Goal: Task Accomplishment & Management: Complete application form

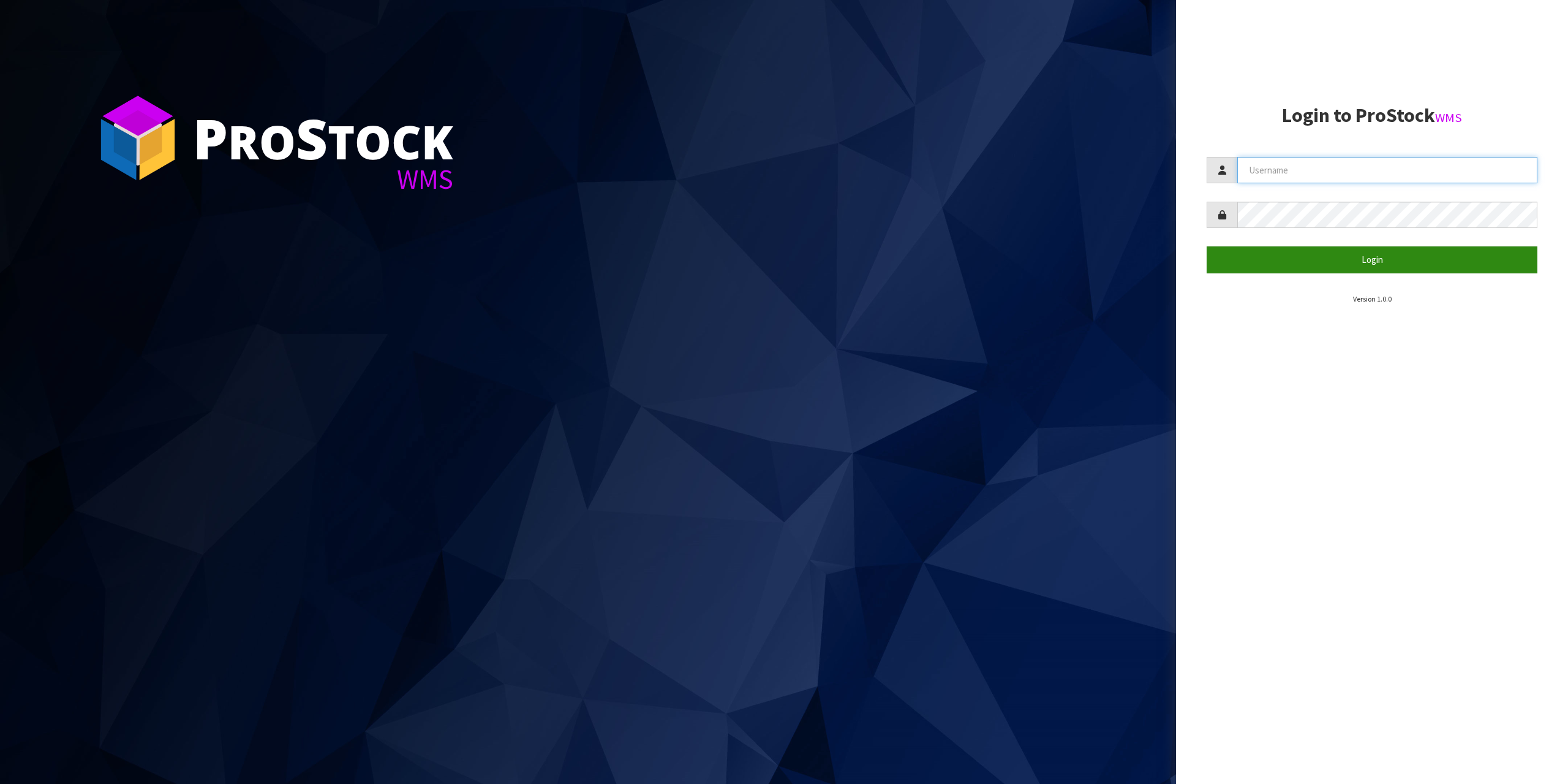
type input "[EMAIL_ADDRESS][DOMAIN_NAME]"
click at [1437, 253] on button "Login" at bounding box center [1371, 259] width 330 height 26
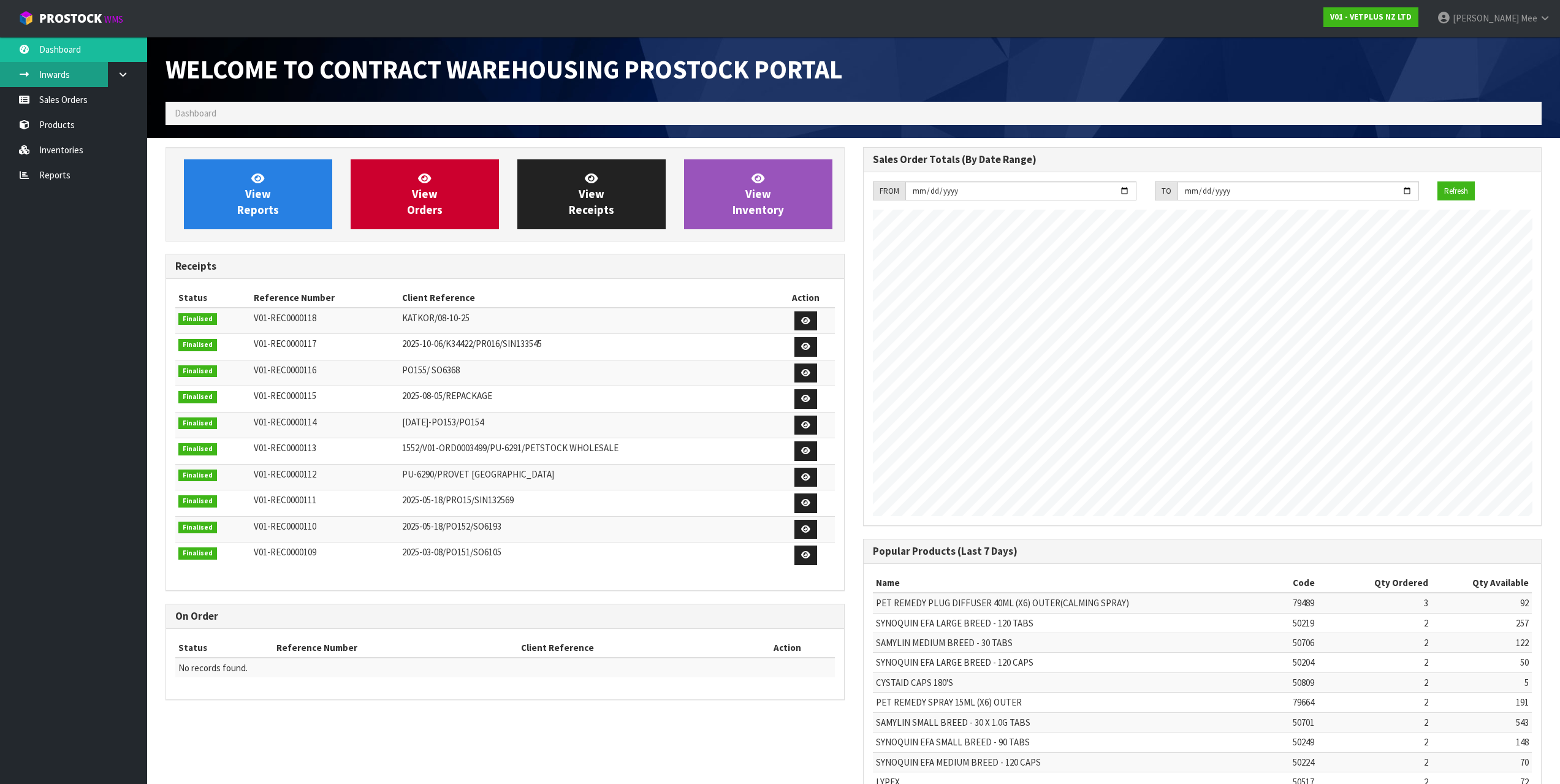
scroll to position [679, 697]
click at [48, 182] on link "Reports" at bounding box center [73, 174] width 147 height 25
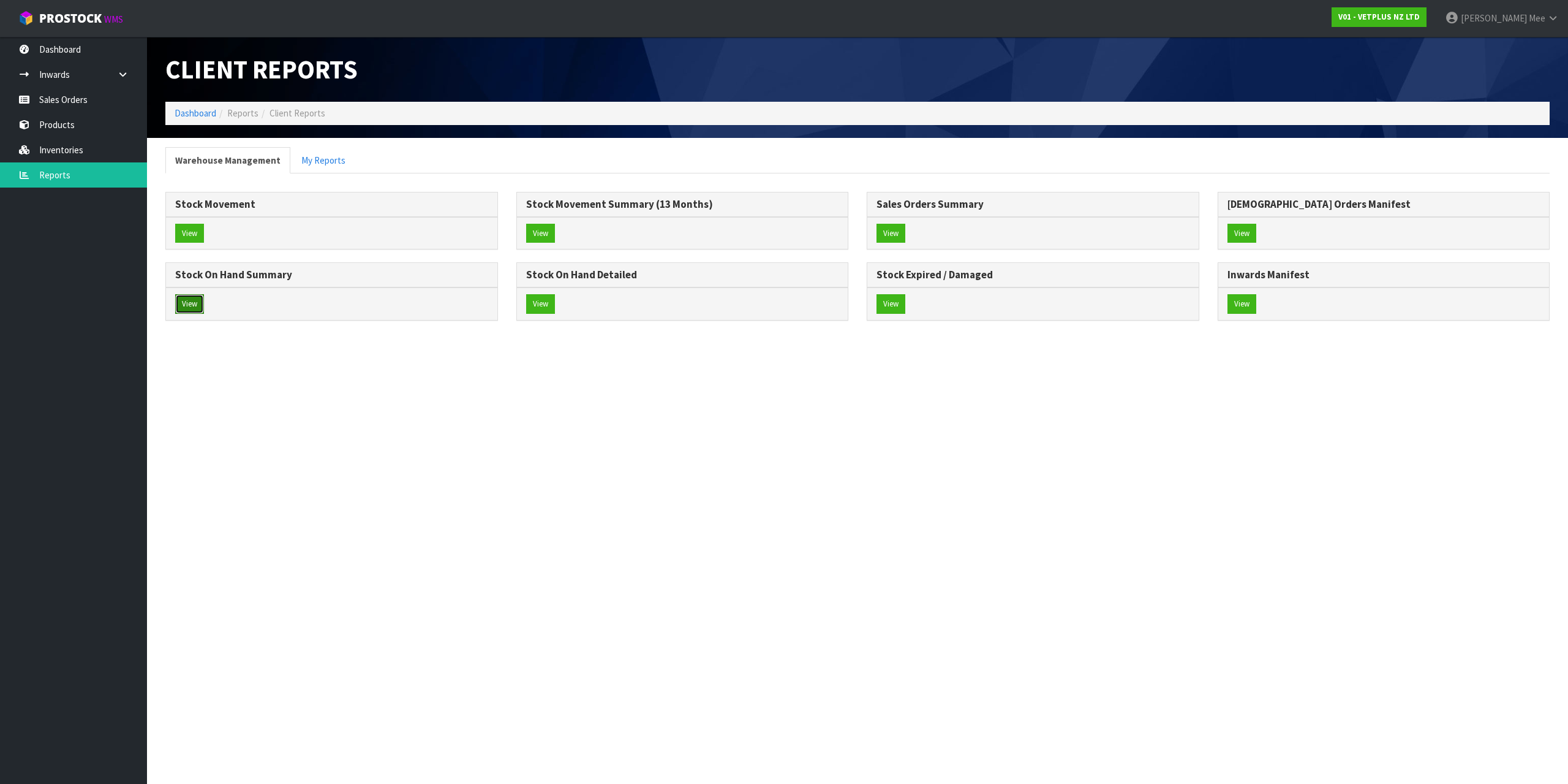
click at [198, 303] on button "View" at bounding box center [189, 303] width 28 height 20
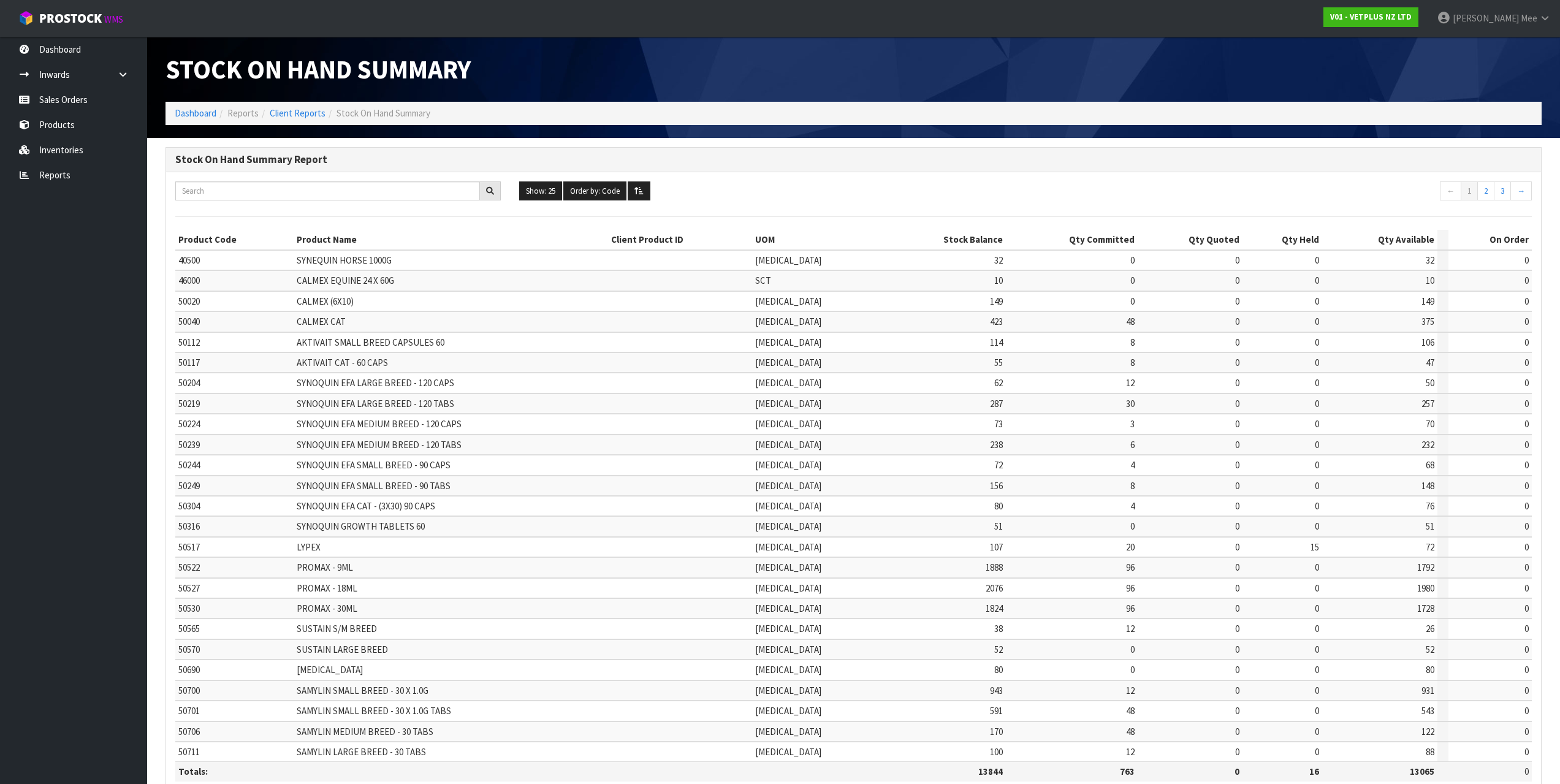
scroll to position [74, 0]
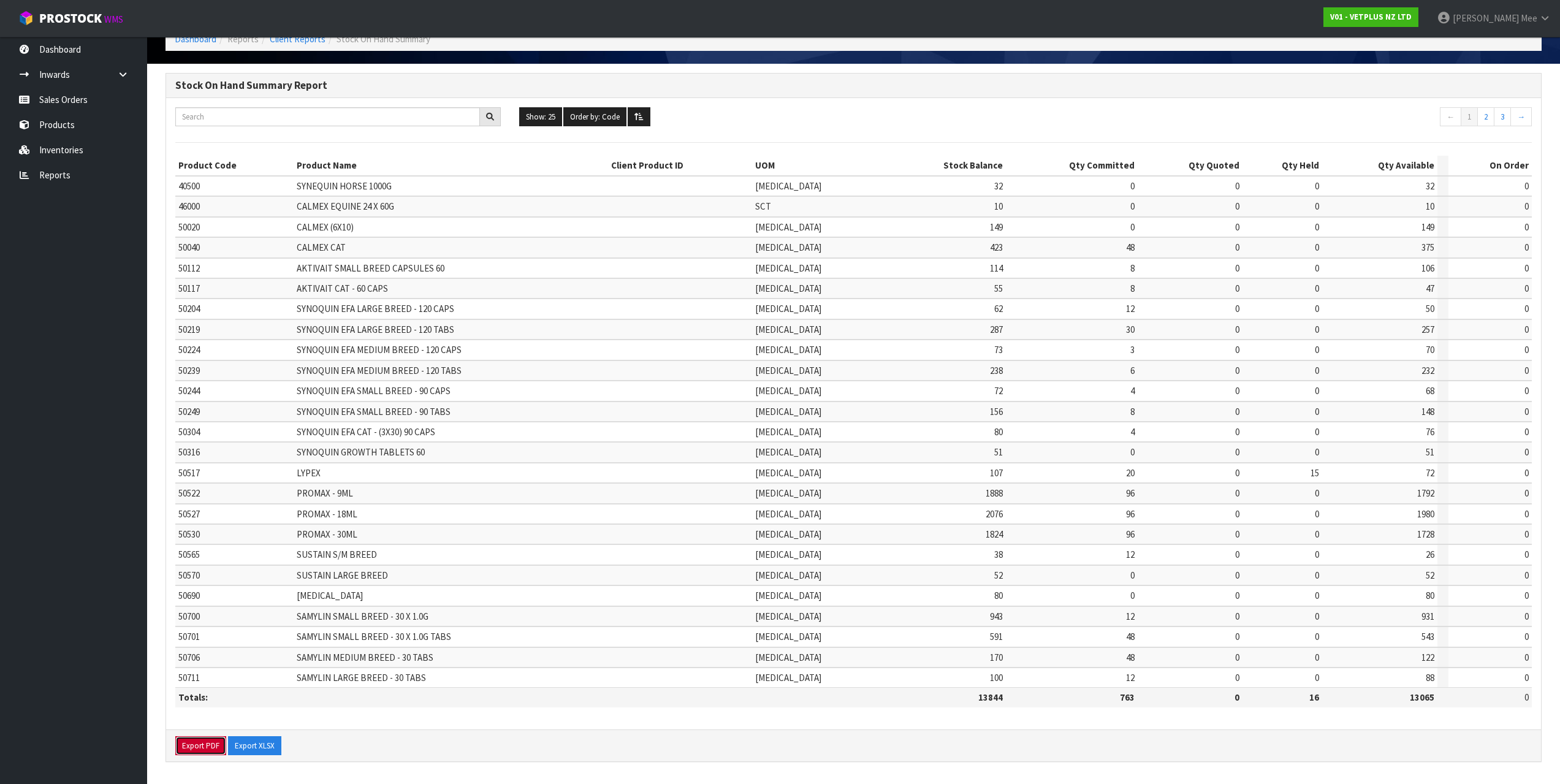
drag, startPoint x: 204, startPoint y: 747, endPoint x: 211, endPoint y: 747, distance: 7.0
click at [204, 747] on button "Export PDF" at bounding box center [200, 745] width 51 height 20
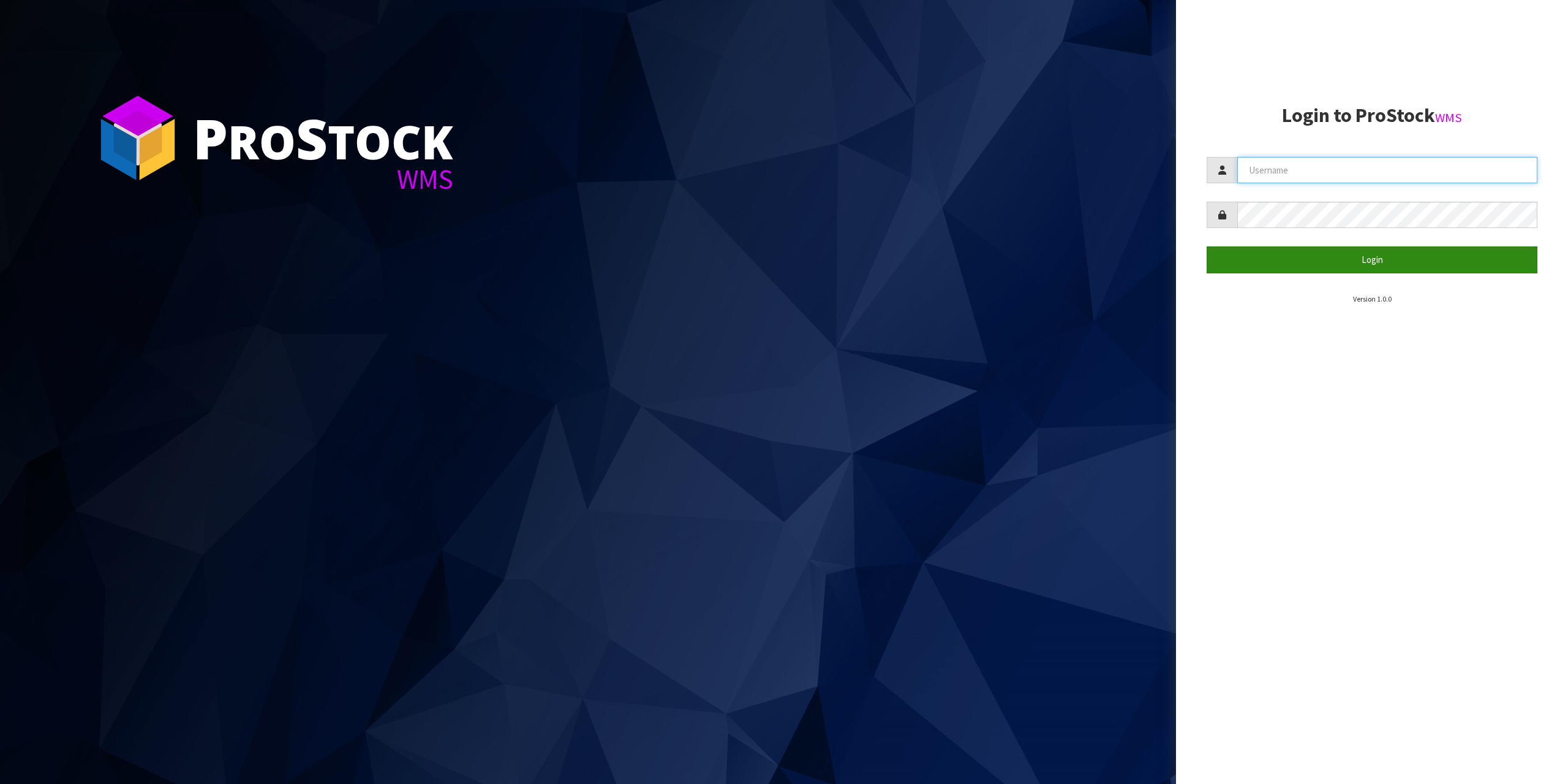
type input "[EMAIL_ADDRESS][DOMAIN_NAME]"
click at [1330, 265] on button "Login" at bounding box center [1371, 259] width 330 height 26
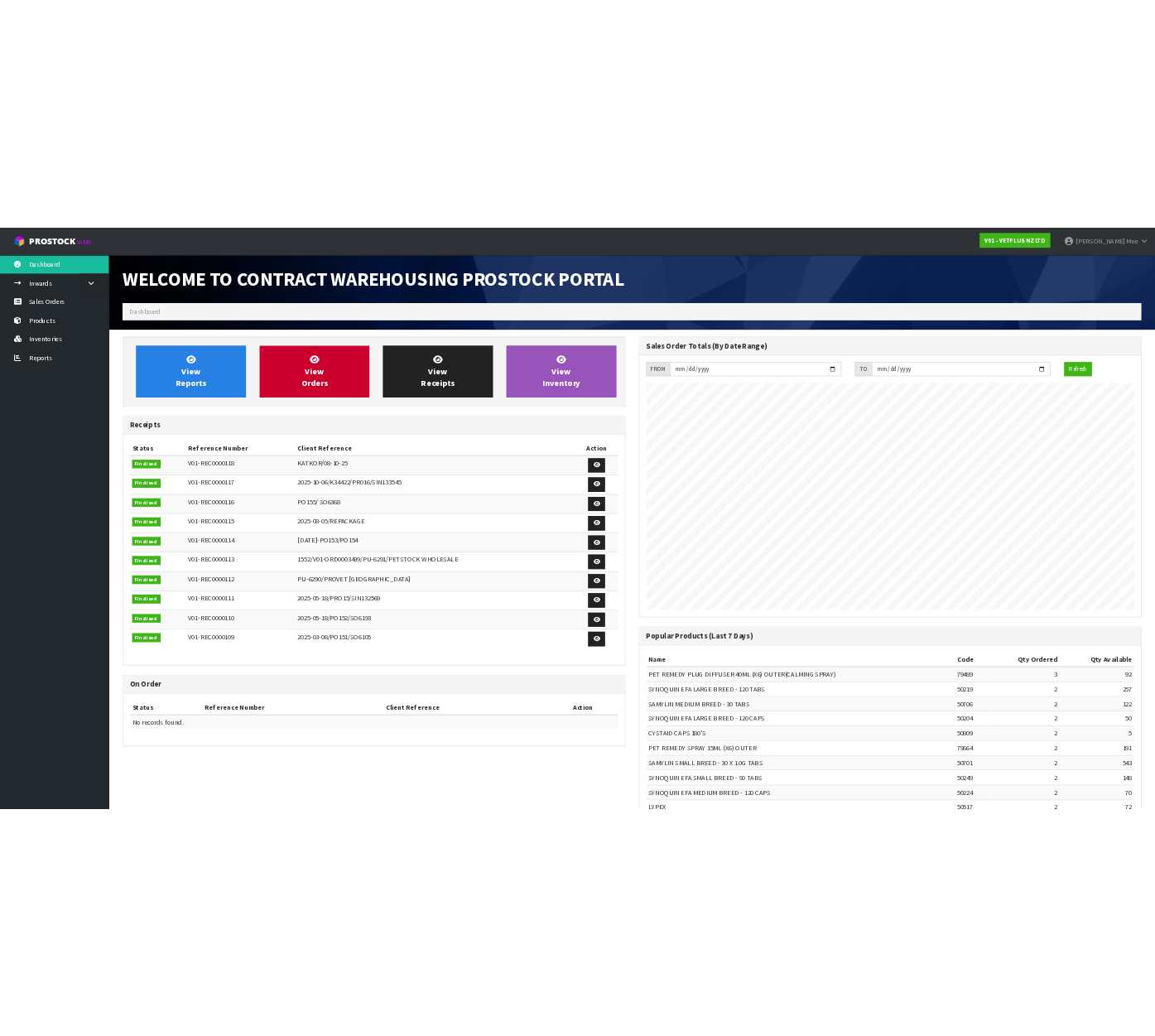
scroll to position [919, 941]
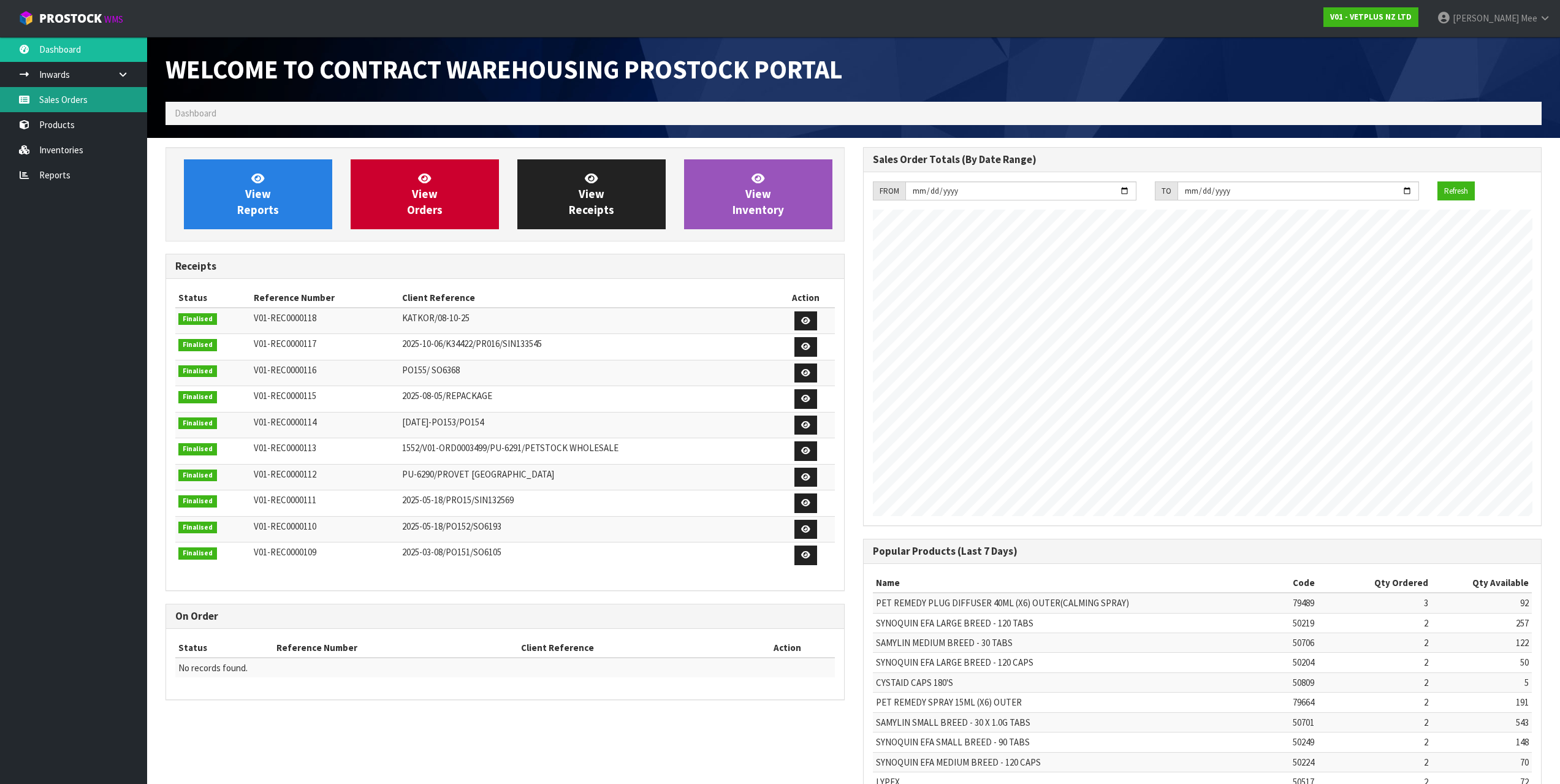
click at [65, 98] on link "Sales Orders" at bounding box center [73, 99] width 147 height 25
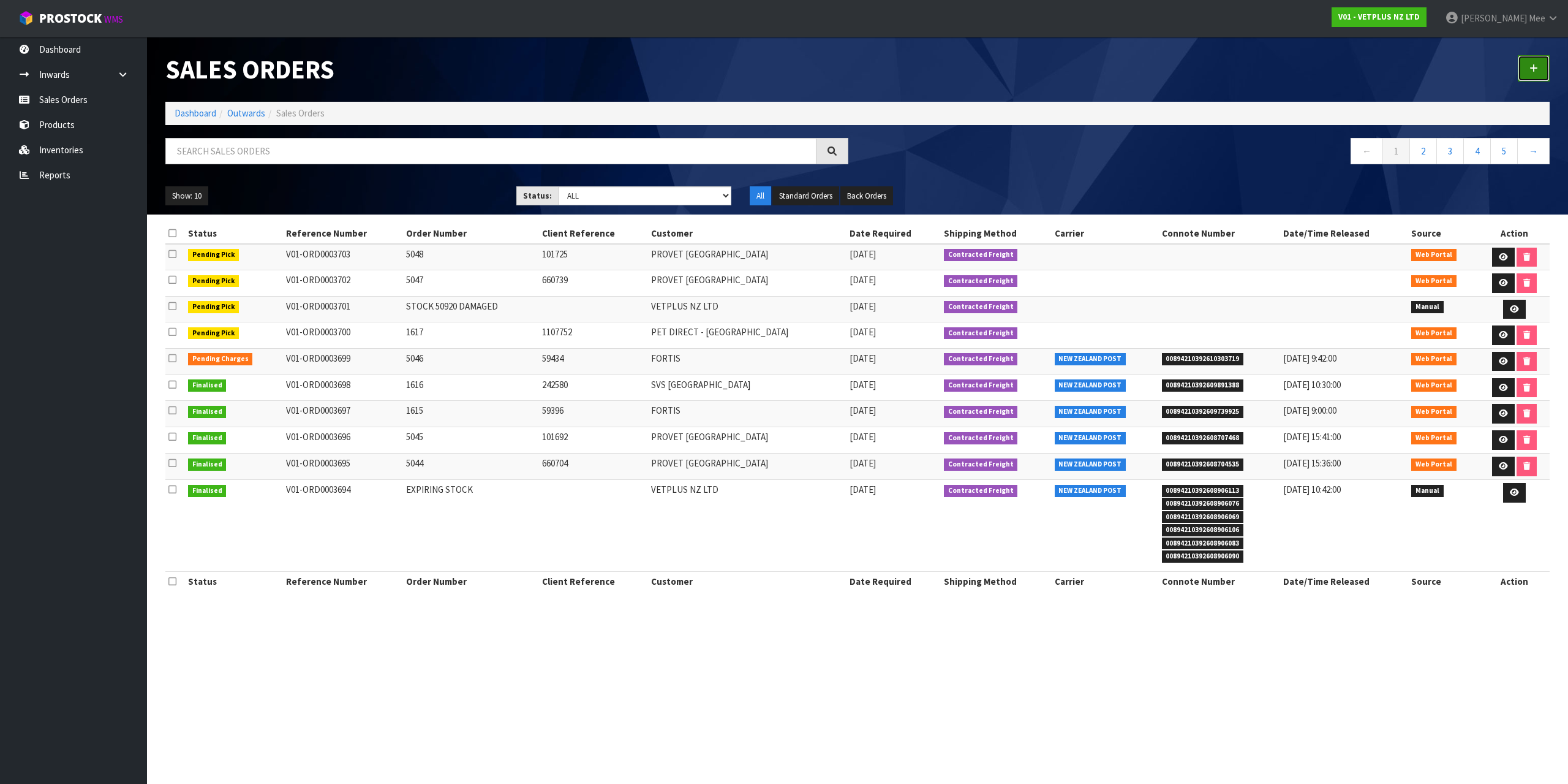
click at [1523, 72] on link at bounding box center [1533, 68] width 32 height 26
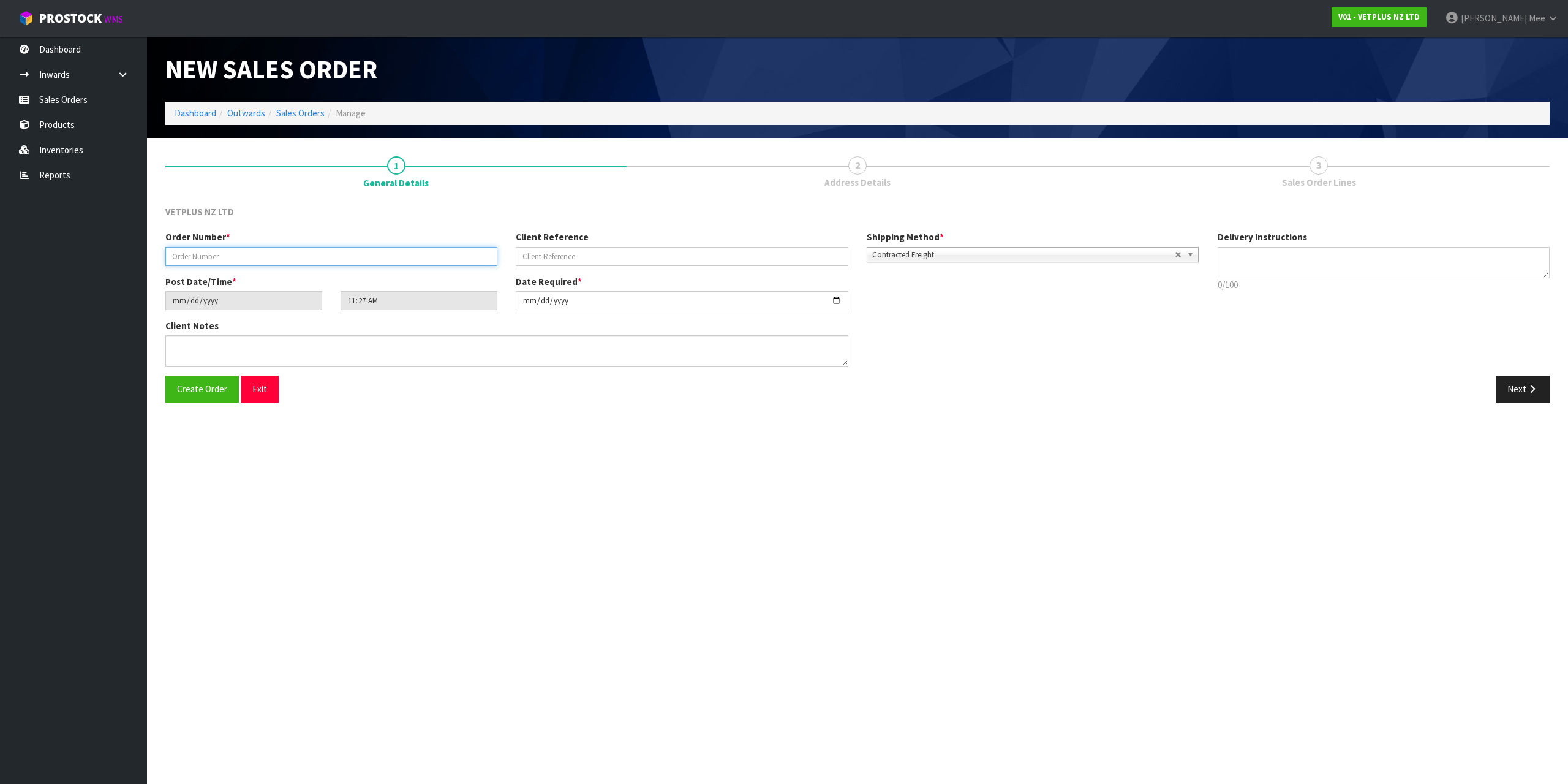
drag, startPoint x: 216, startPoint y: 250, endPoint x: 311, endPoint y: 255, distance: 95.1
click at [216, 250] on input "text" at bounding box center [331, 257] width 332 height 19
type input "5"
type input "1618"
type input "59451"
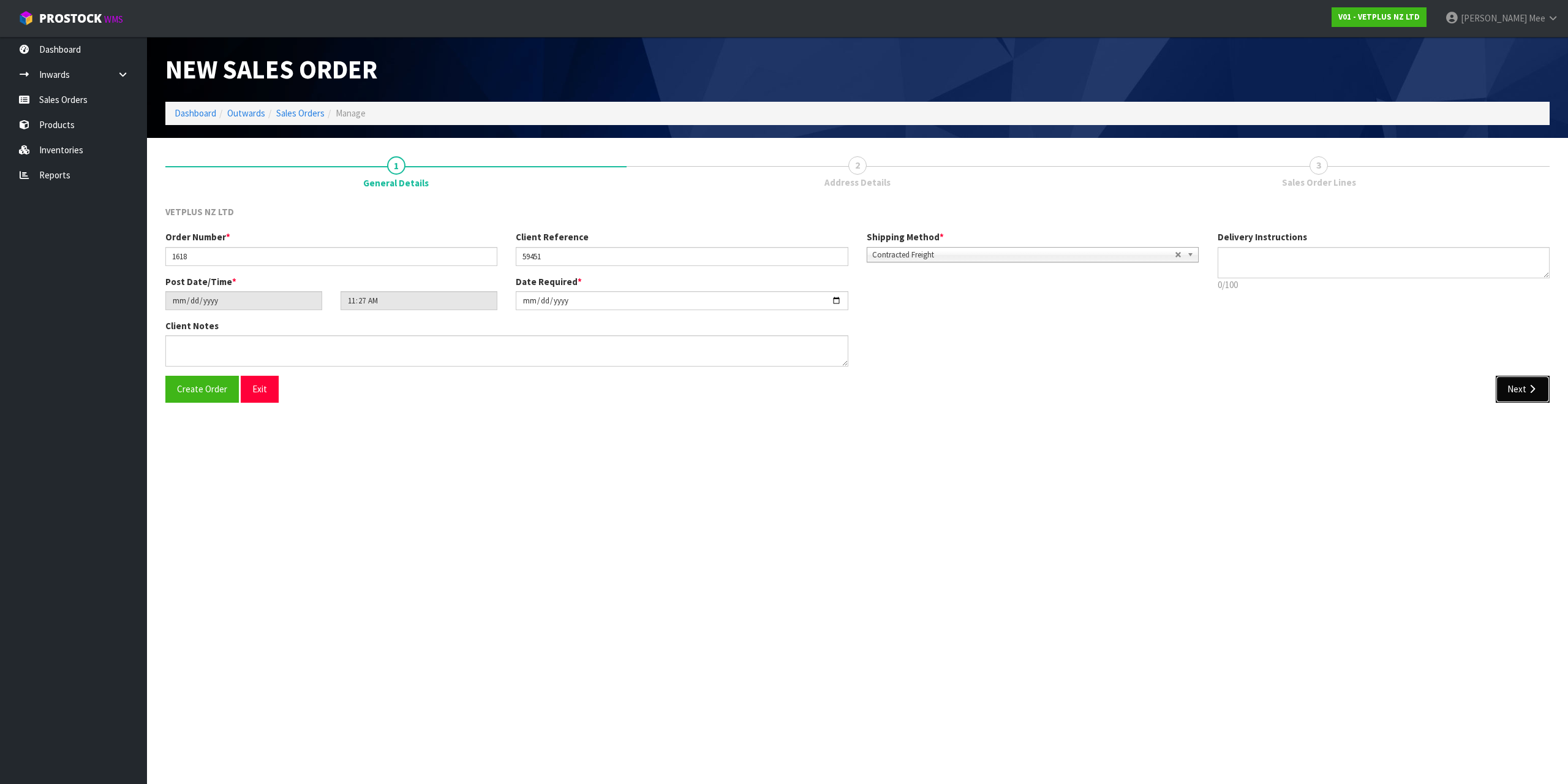
click at [1516, 391] on button "Next" at bounding box center [1522, 388] width 54 height 26
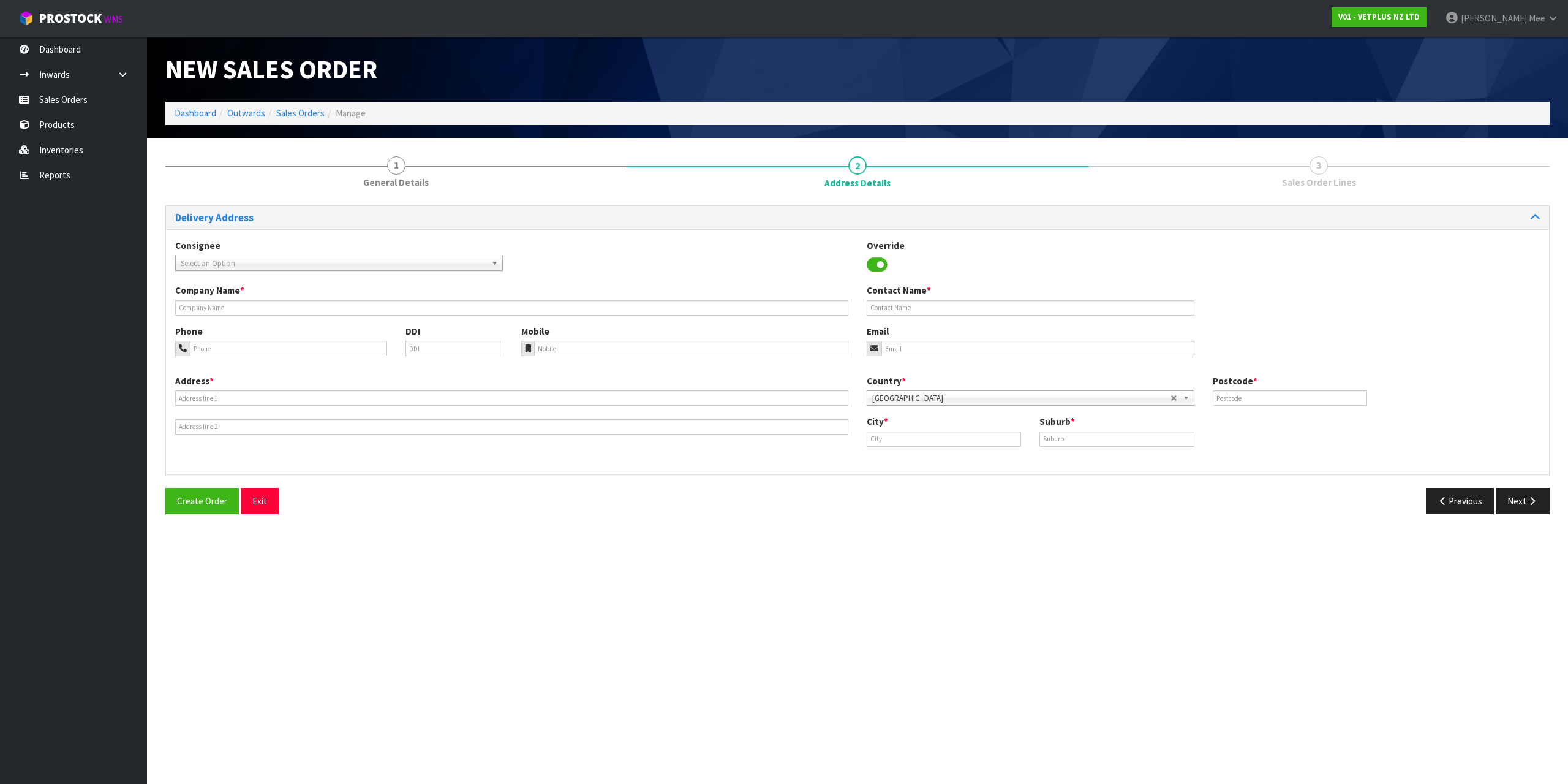
click at [235, 261] on span "Select an Option" at bounding box center [333, 263] width 305 height 15
type input "fortis"
click at [261, 310] on li "[PERSON_NAME] - FORTIS" at bounding box center [339, 313] width 322 height 16
type input "FORTIS"
type input "[STREET_ADDRESS]"
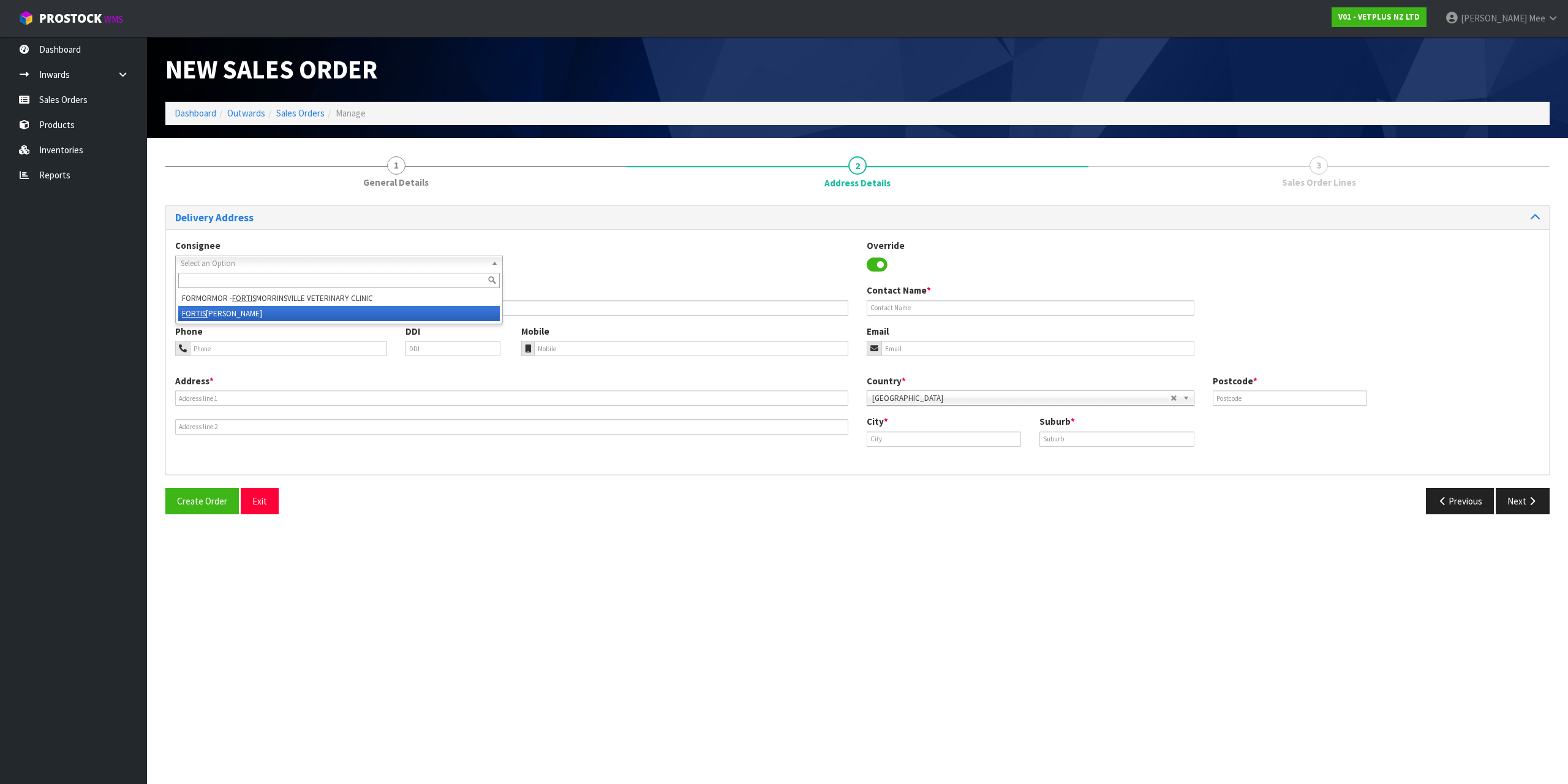
type input "7910"
type input "TIMARU"
type input "WASHDYKE"
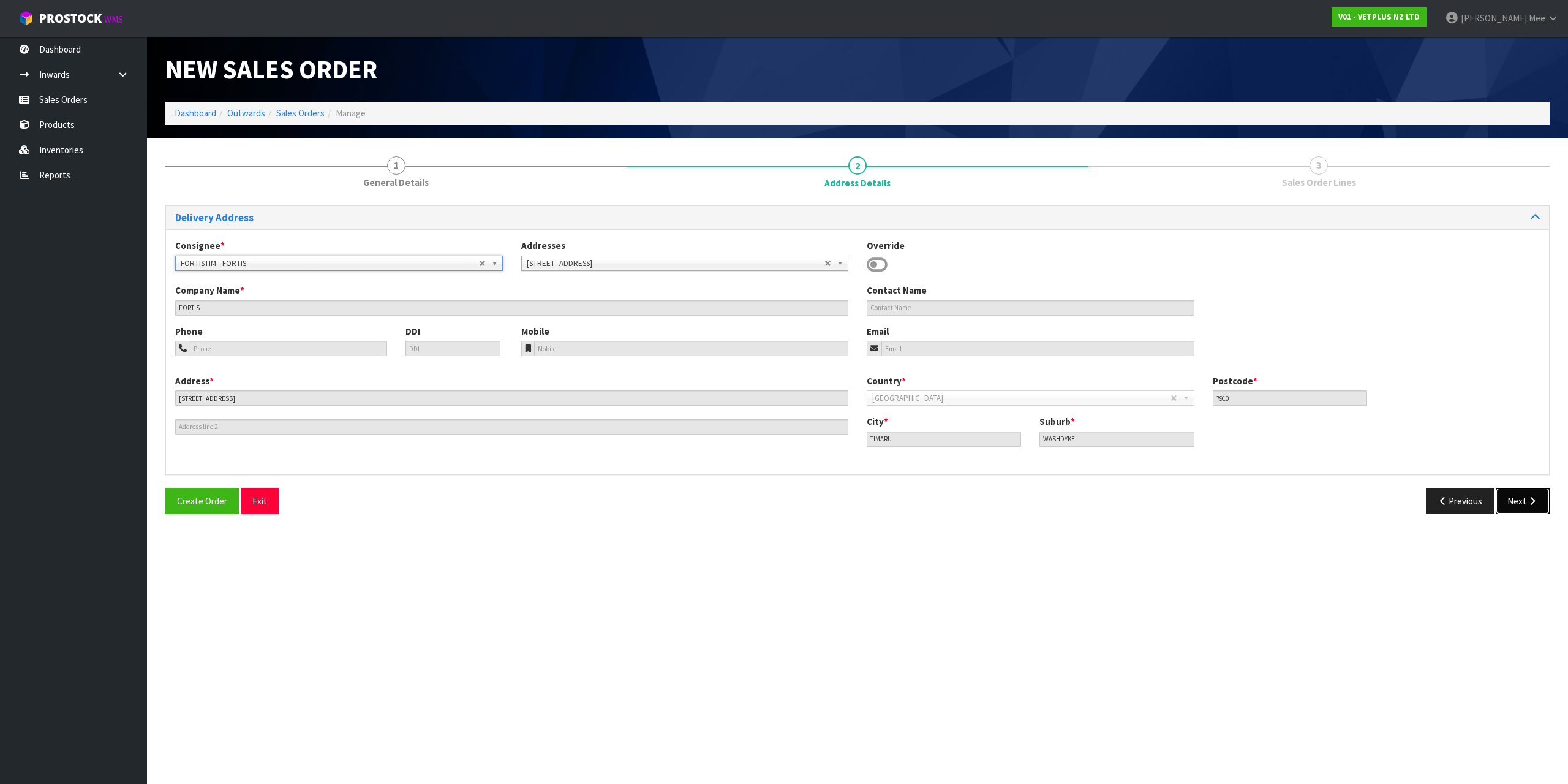
click at [1516, 500] on button "Next" at bounding box center [1522, 501] width 54 height 26
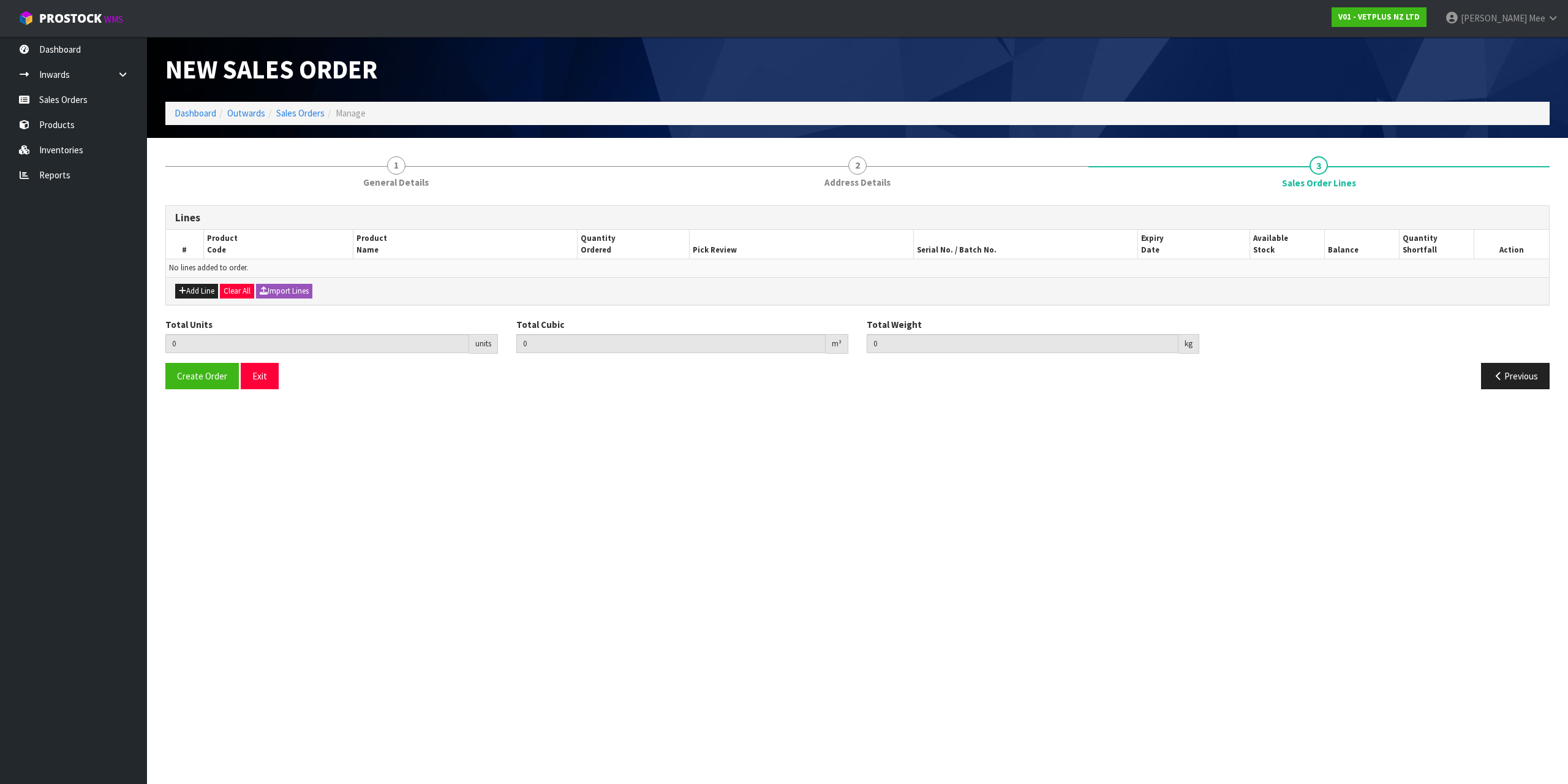
click at [187, 281] on div "Add Line Clear All Import Lines" at bounding box center [858, 291] width 1383 height 28
click at [191, 295] on button "Add Line" at bounding box center [196, 291] width 43 height 15
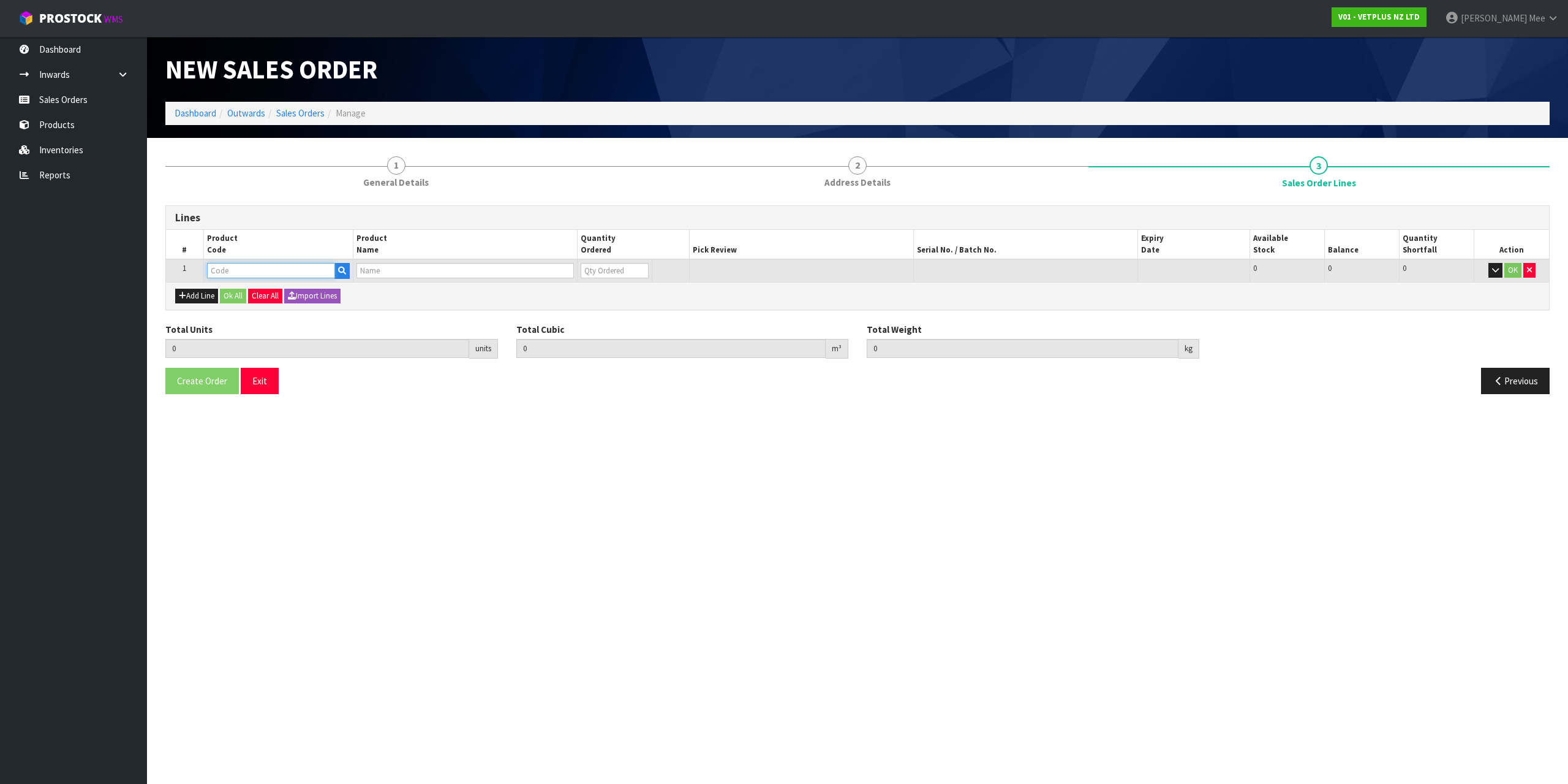
click at [220, 268] on input "text" at bounding box center [271, 270] width 128 height 16
type input "79664"
click at [271, 293] on link "79664" at bounding box center [257, 291] width 100 height 16
type input "79664"
type input "0.000000"
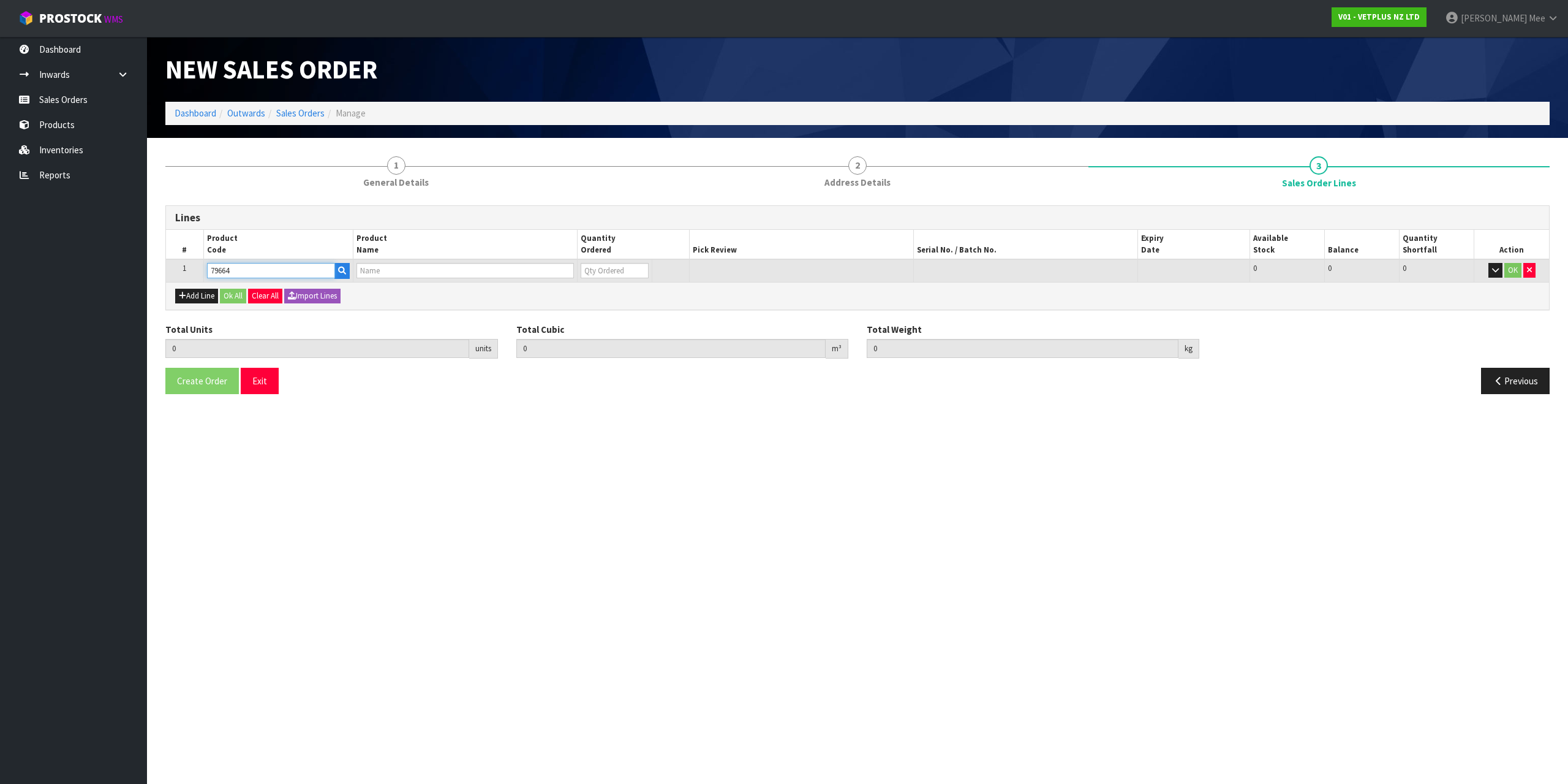
type input "0.000"
type input "PET REMEDY SPRAY 15ML (X6) OUTER"
type input "0"
click at [619, 267] on input "0" at bounding box center [606, 270] width 66 height 16
type input "1"
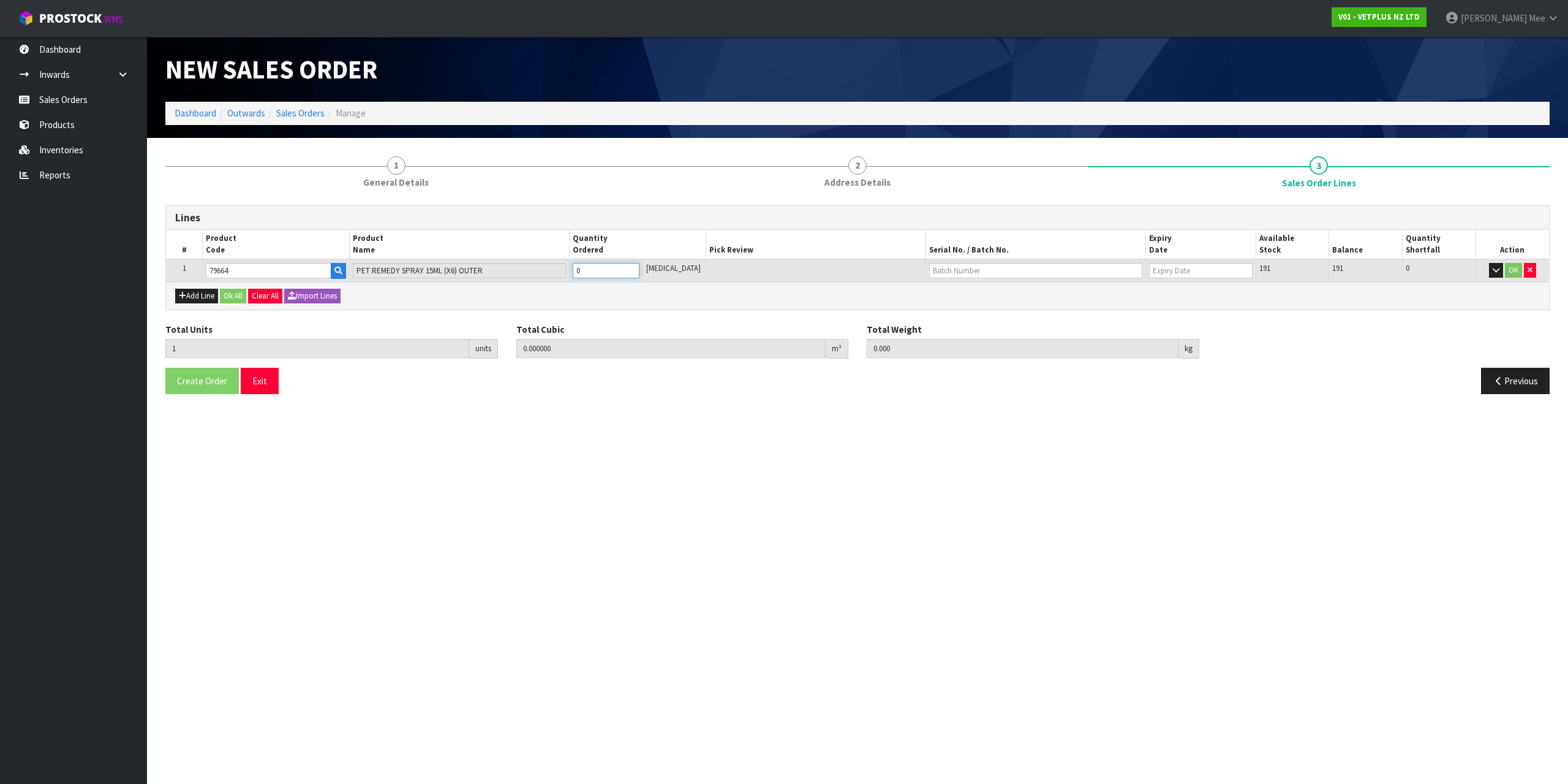
type input "0.000794"
type input "0.25"
type input "1"
click at [636, 269] on input "1" at bounding box center [606, 270] width 66 height 16
type input "2"
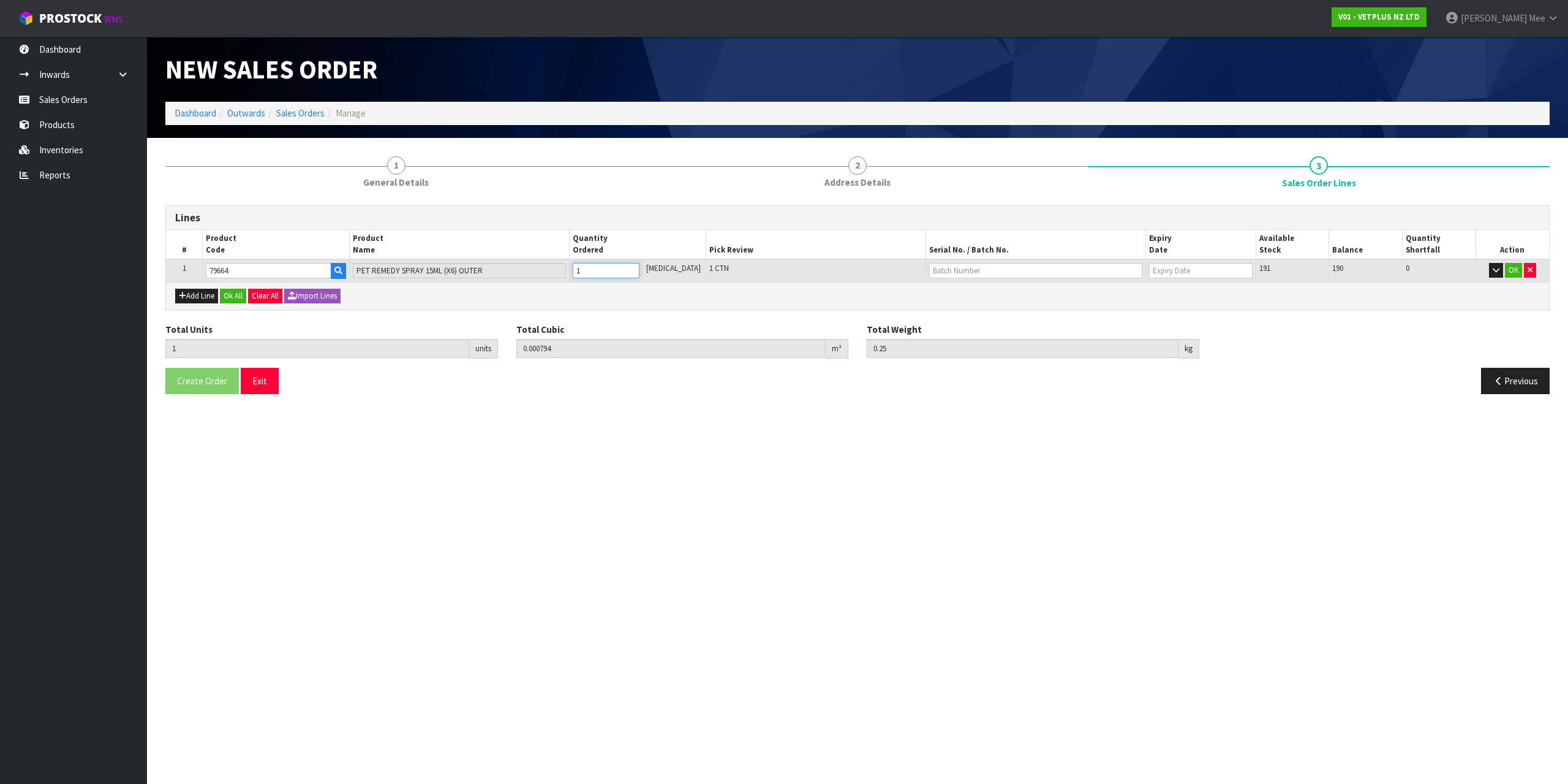
type input "0.001588"
type input "0.5"
type input "2"
click at [636, 269] on input "2" at bounding box center [606, 270] width 66 height 16
type input "3"
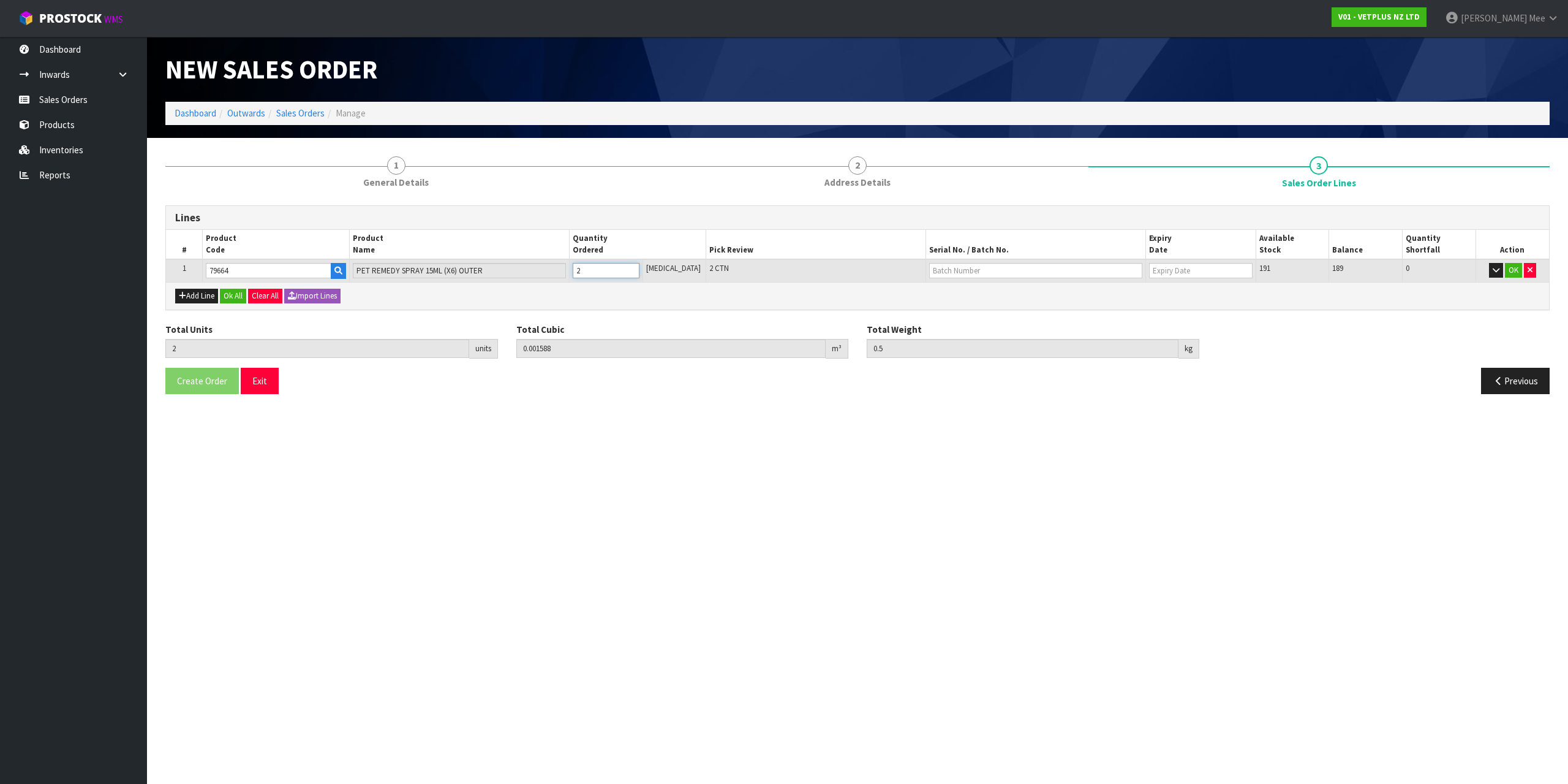
type input "0.002382"
type input "0.75"
type input "3"
click at [636, 269] on input "3" at bounding box center [606, 270] width 66 height 16
type input "4"
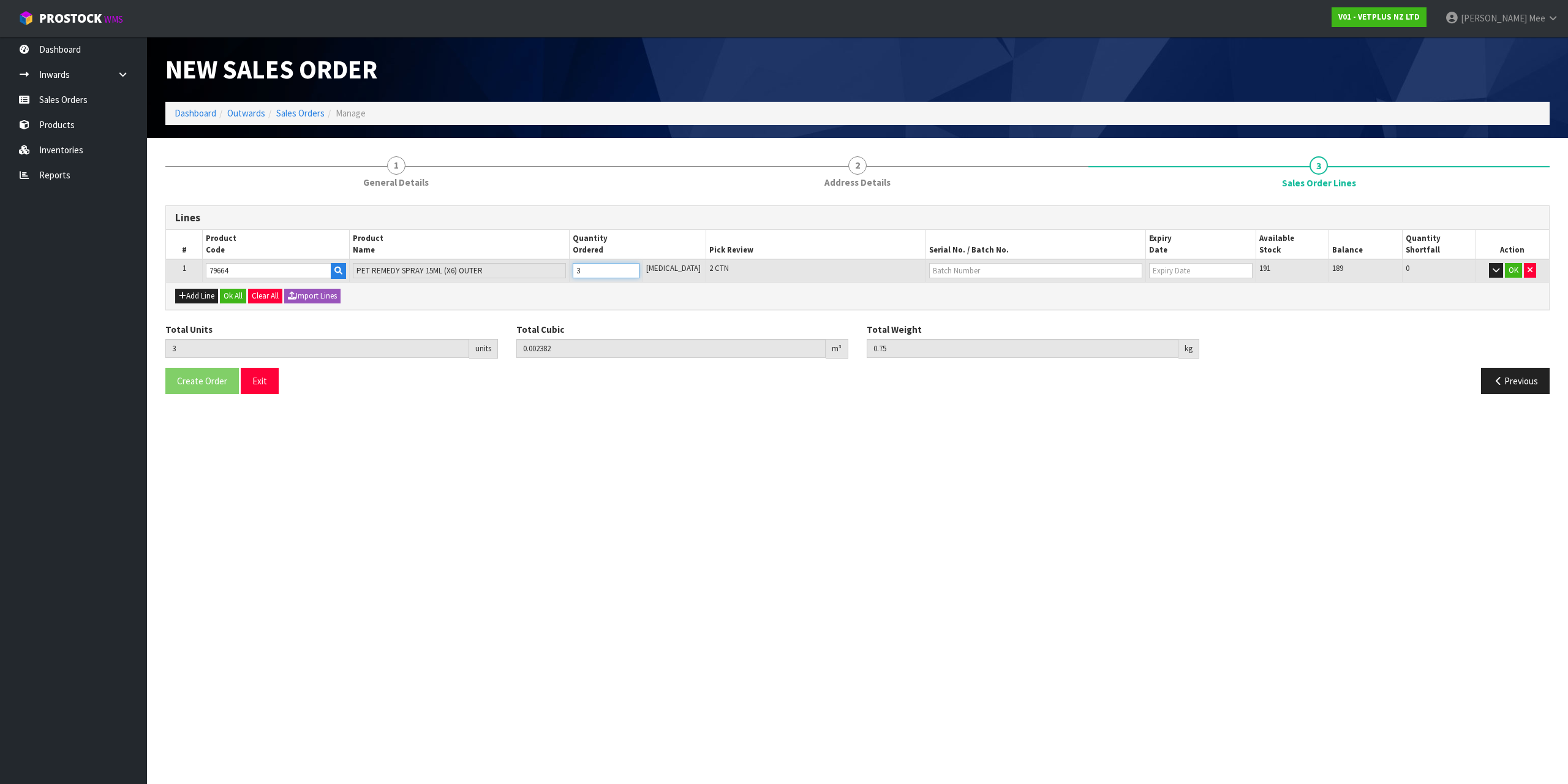
type input "0.003176"
type input "1"
type input "4"
click at [636, 269] on input "4" at bounding box center [606, 270] width 66 height 16
type input "5"
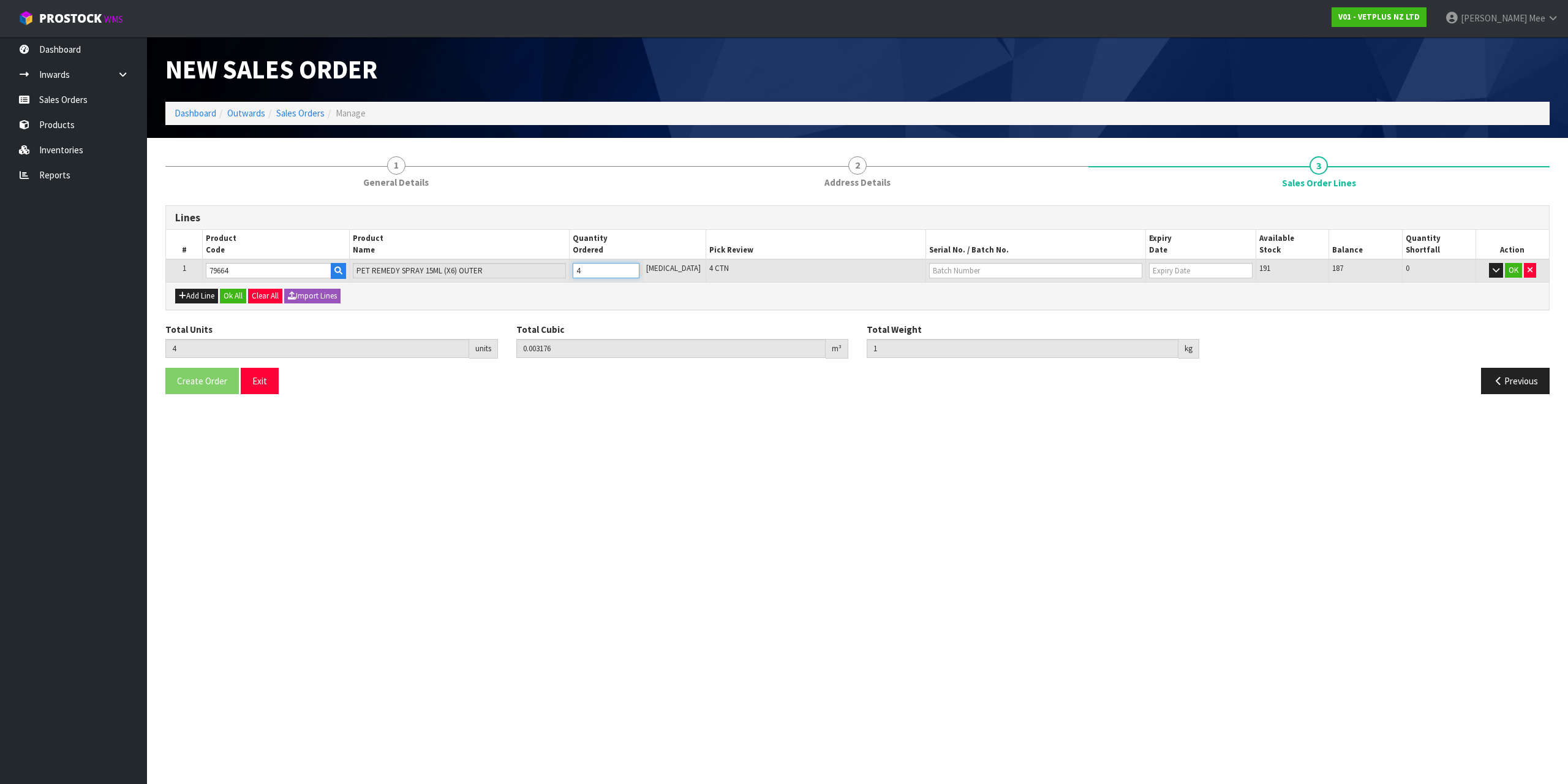
type input "0.00397"
type input "1.25"
type input "5"
click at [636, 269] on input "5" at bounding box center [606, 270] width 66 height 16
type input "6"
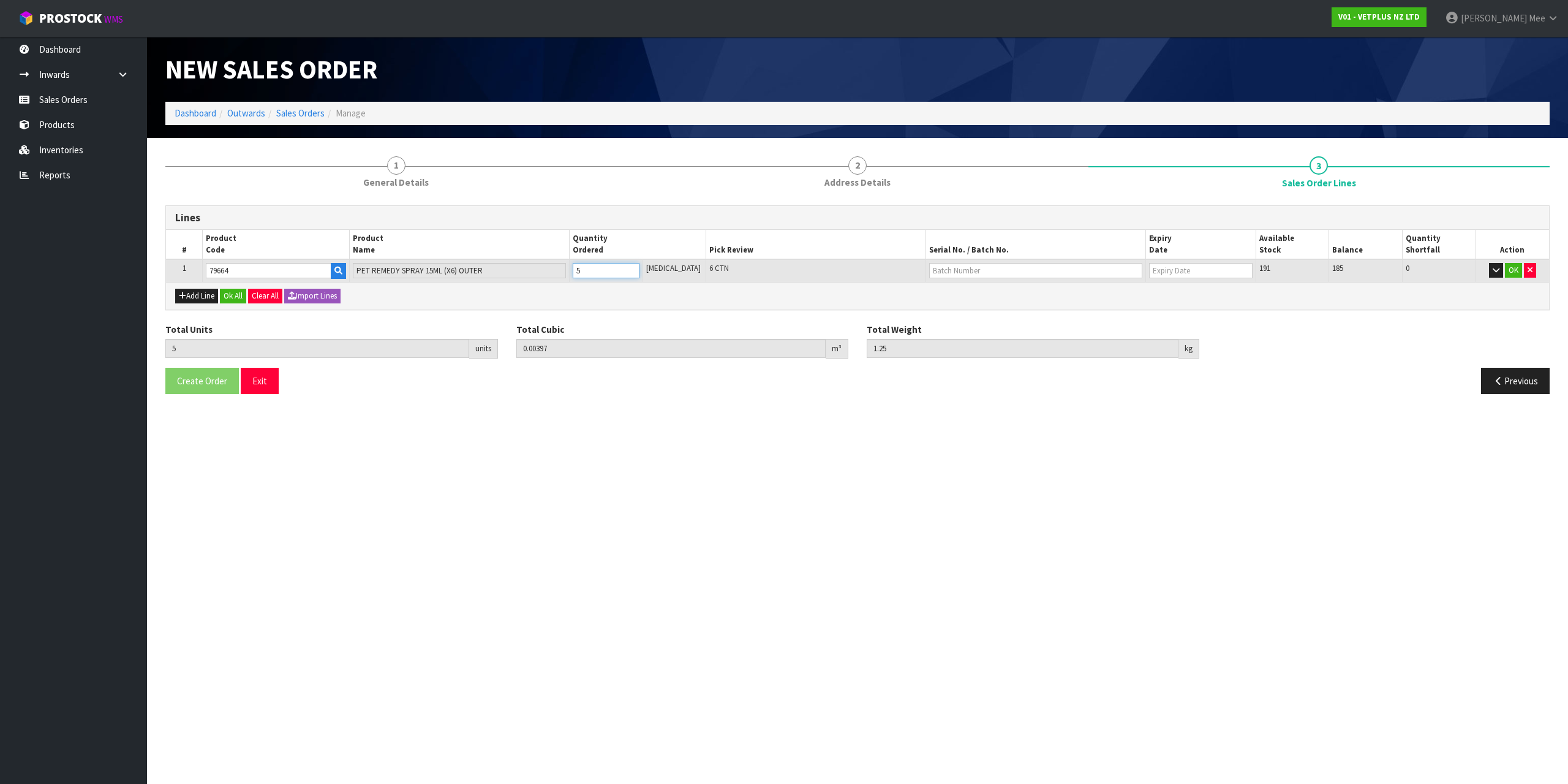
type input "0.004764"
type input "1.5"
type input "6"
click at [636, 269] on input "6" at bounding box center [606, 270] width 66 height 16
click at [181, 299] on icon "button" at bounding box center [183, 296] width 7 height 8
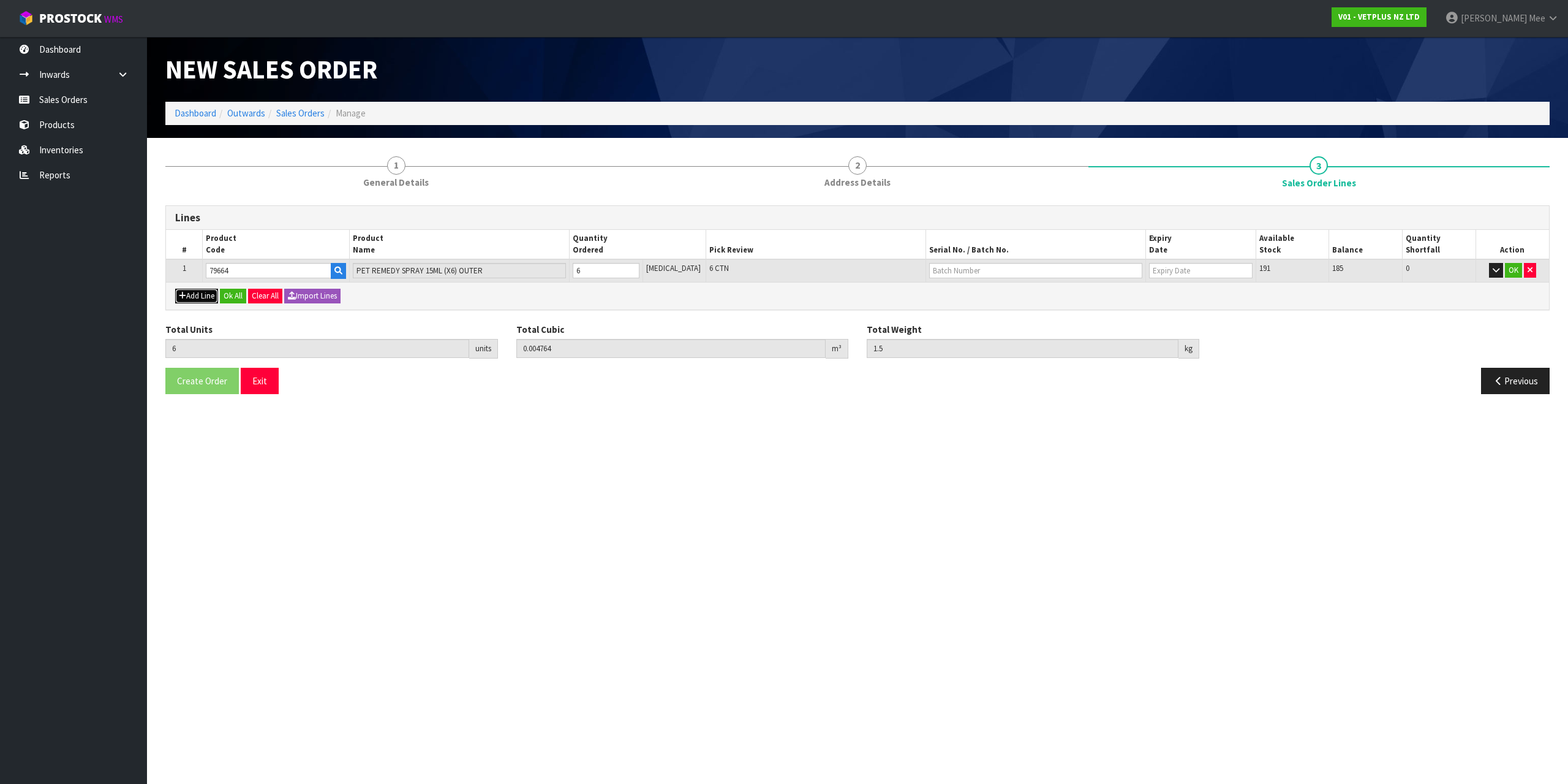
type input "0"
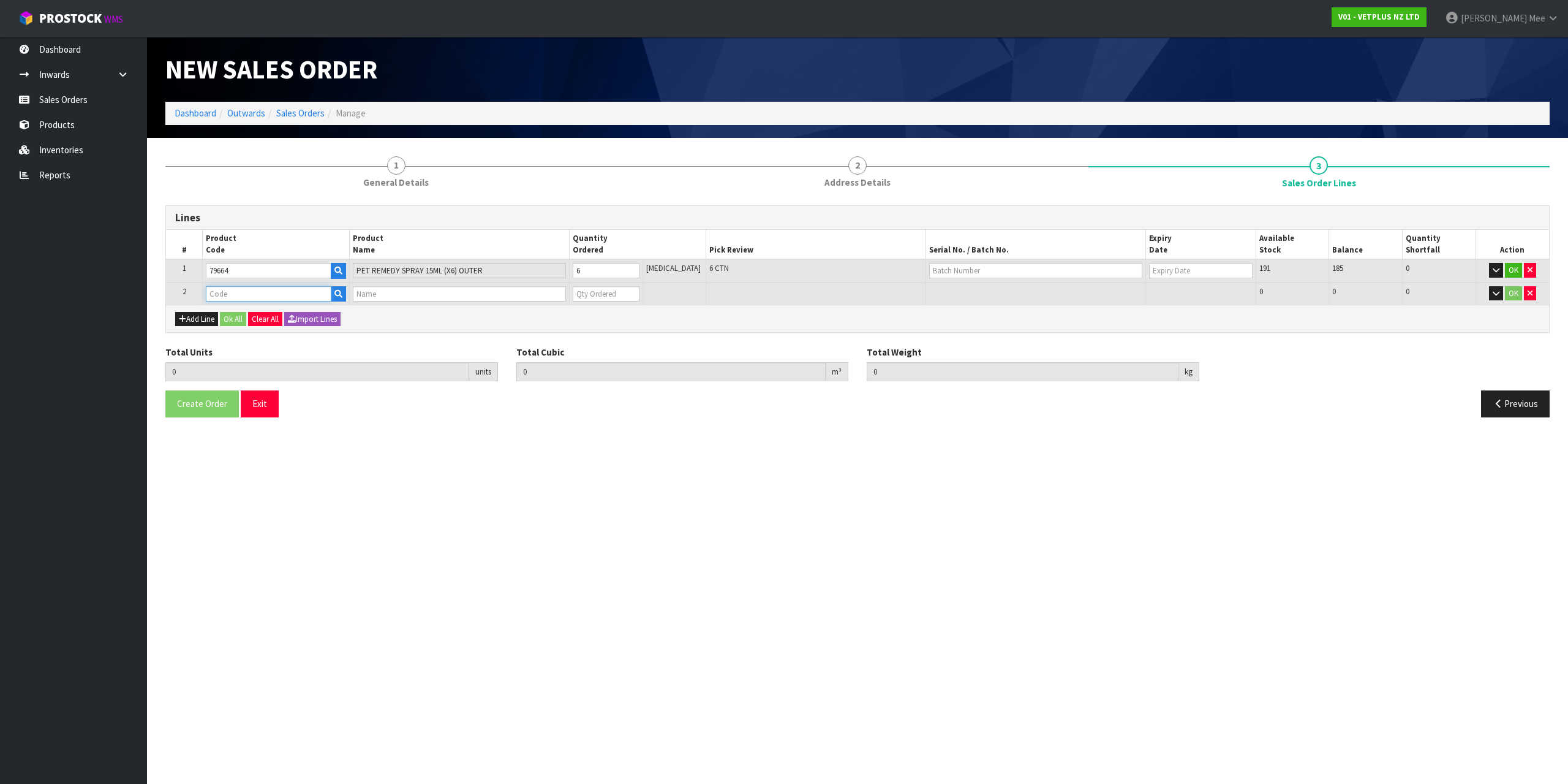
click at [212, 293] on input "text" at bounding box center [268, 294] width 125 height 16
type input "79946"
type input "6"
type input "0.004764"
type input "1.5"
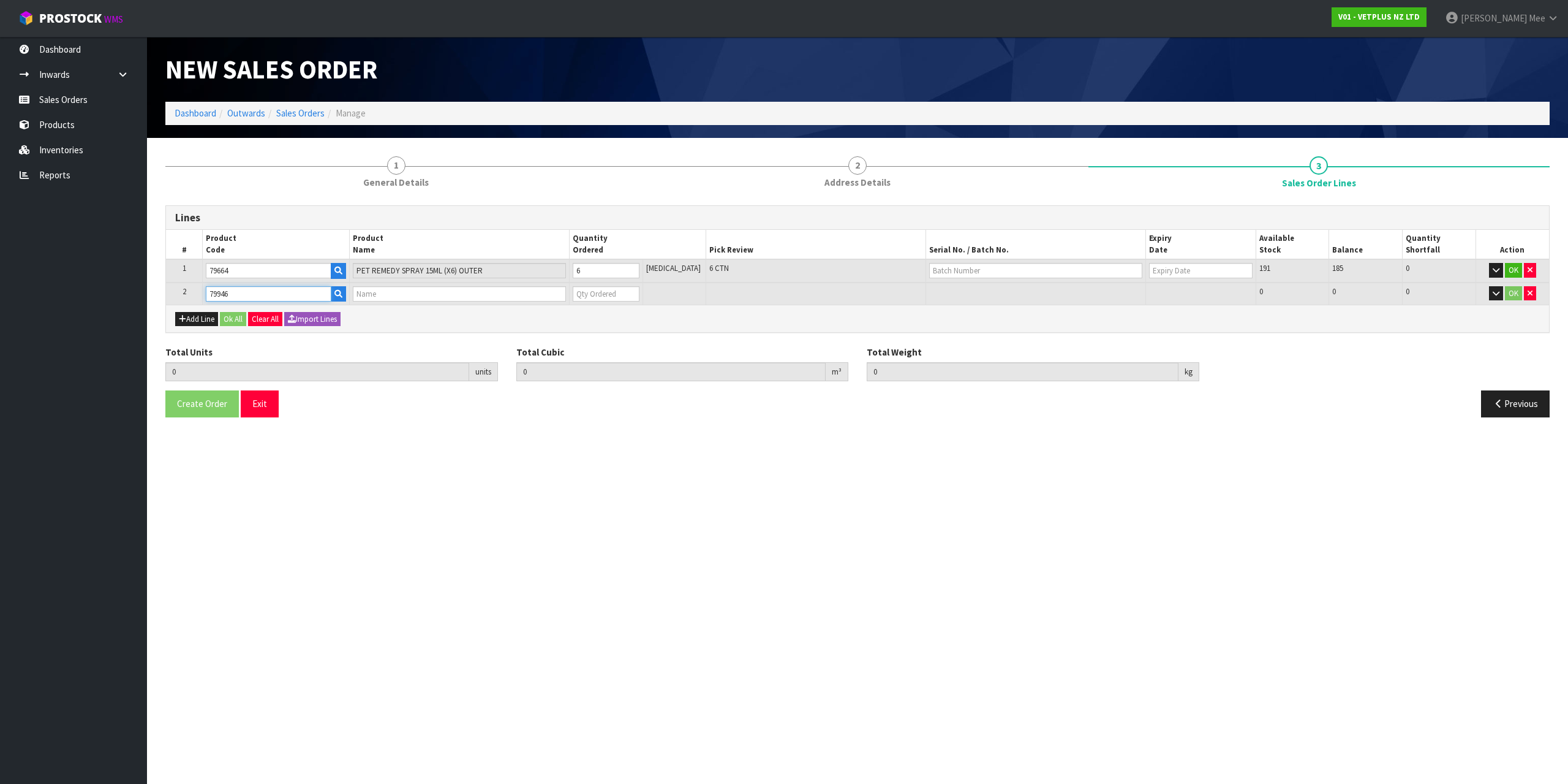
type input "PET REMEDY TRAVEL KIT (X6) OUTER"
type input "0"
type input "79946"
type input "7"
type input "0.008796"
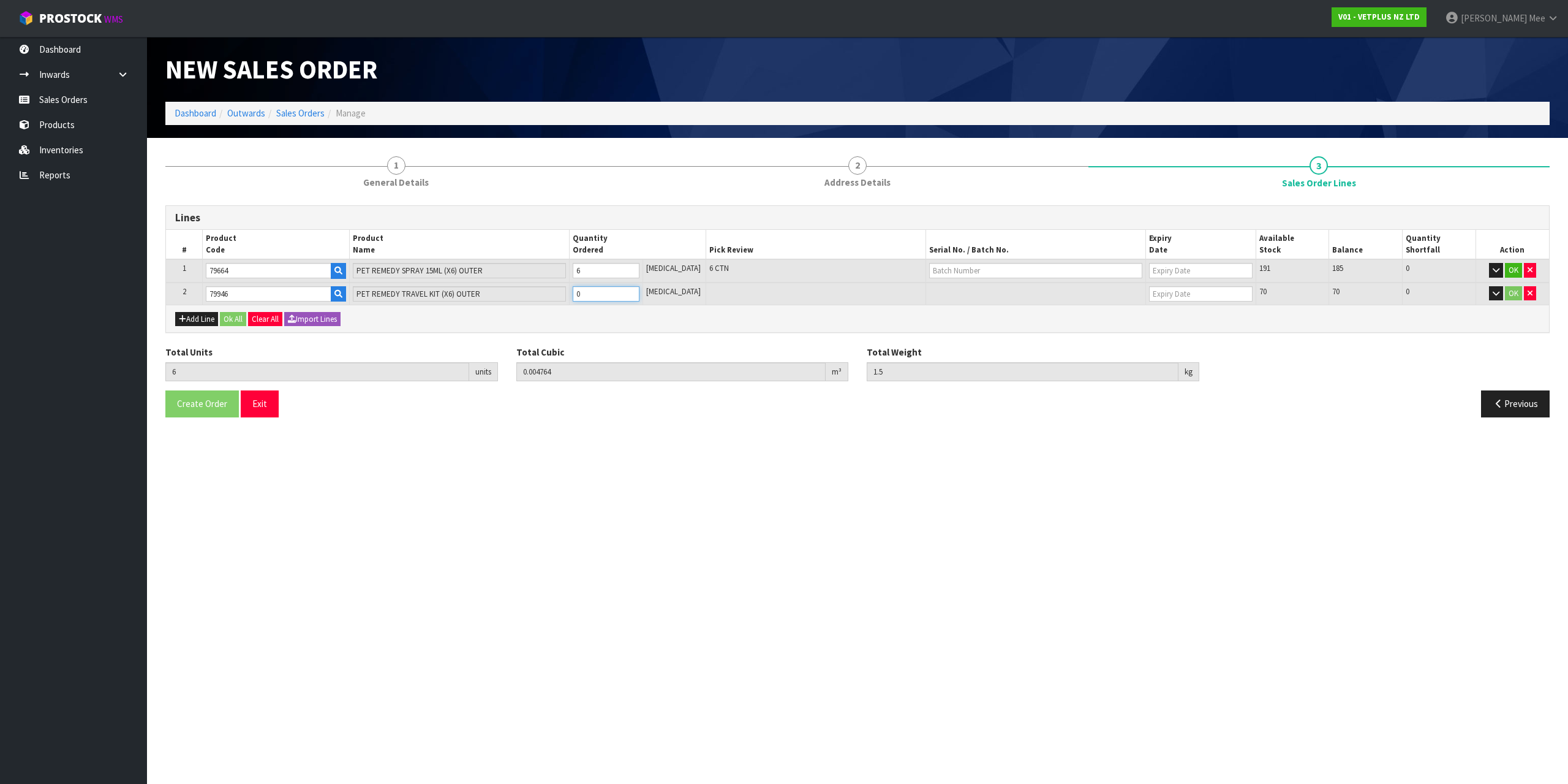
type input "2.5"
type input "1"
click at [638, 292] on input "1" at bounding box center [606, 294] width 66 height 16
click at [233, 318] on button "Ok All" at bounding box center [233, 319] width 26 height 15
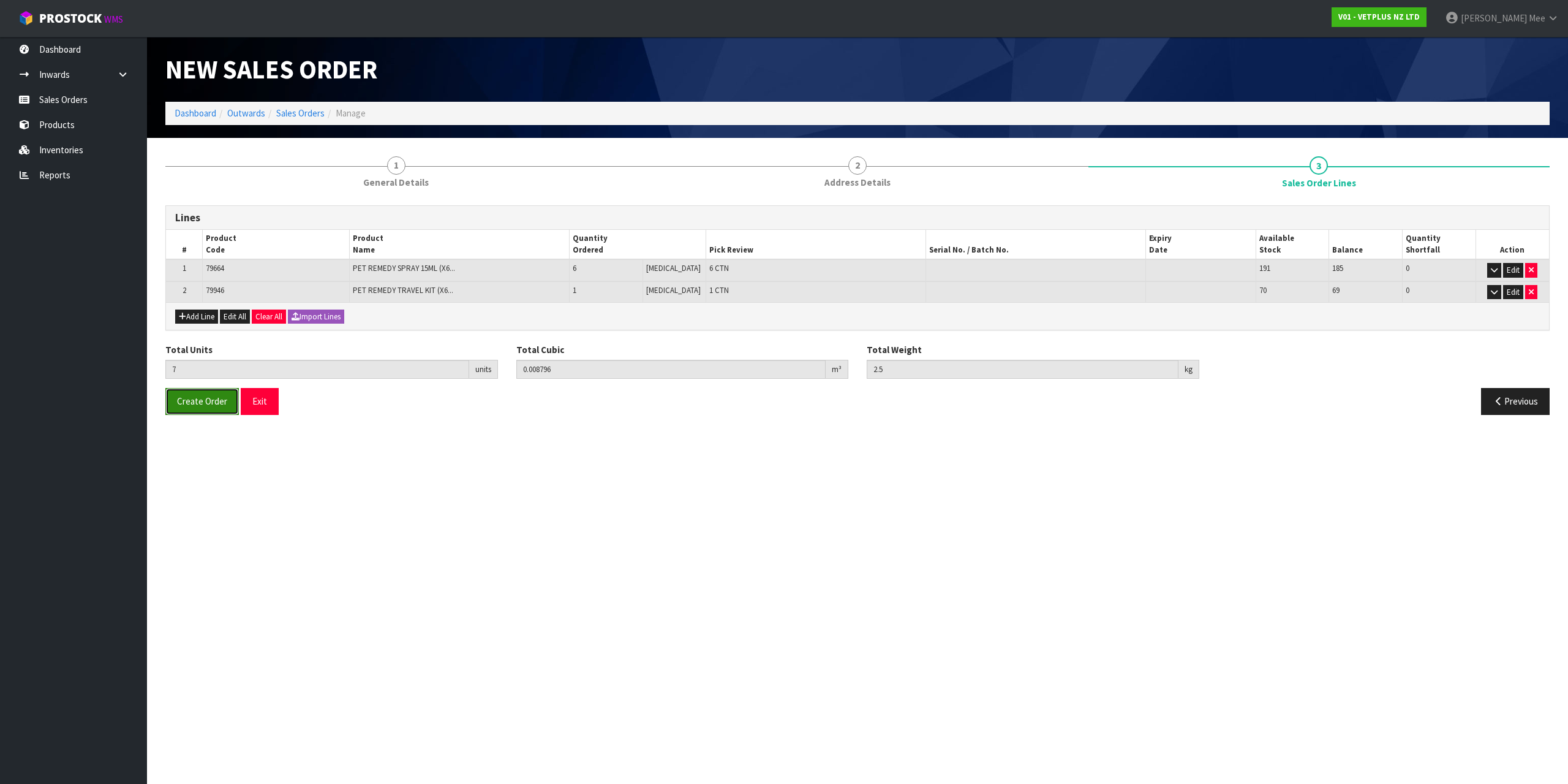
click at [223, 394] on button "Create Order" at bounding box center [202, 400] width 73 height 26
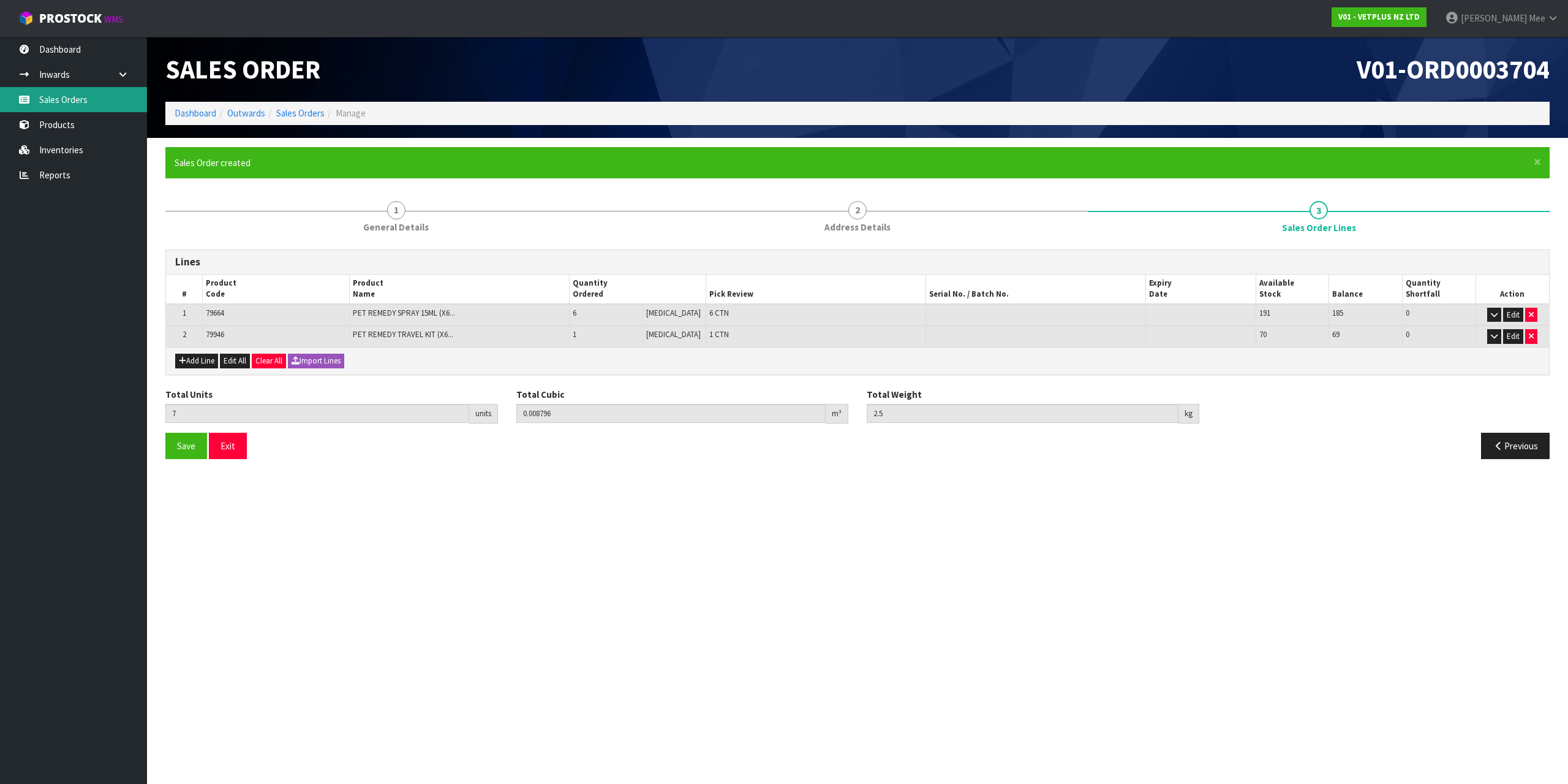
click at [98, 95] on link "Sales Orders" at bounding box center [73, 99] width 147 height 25
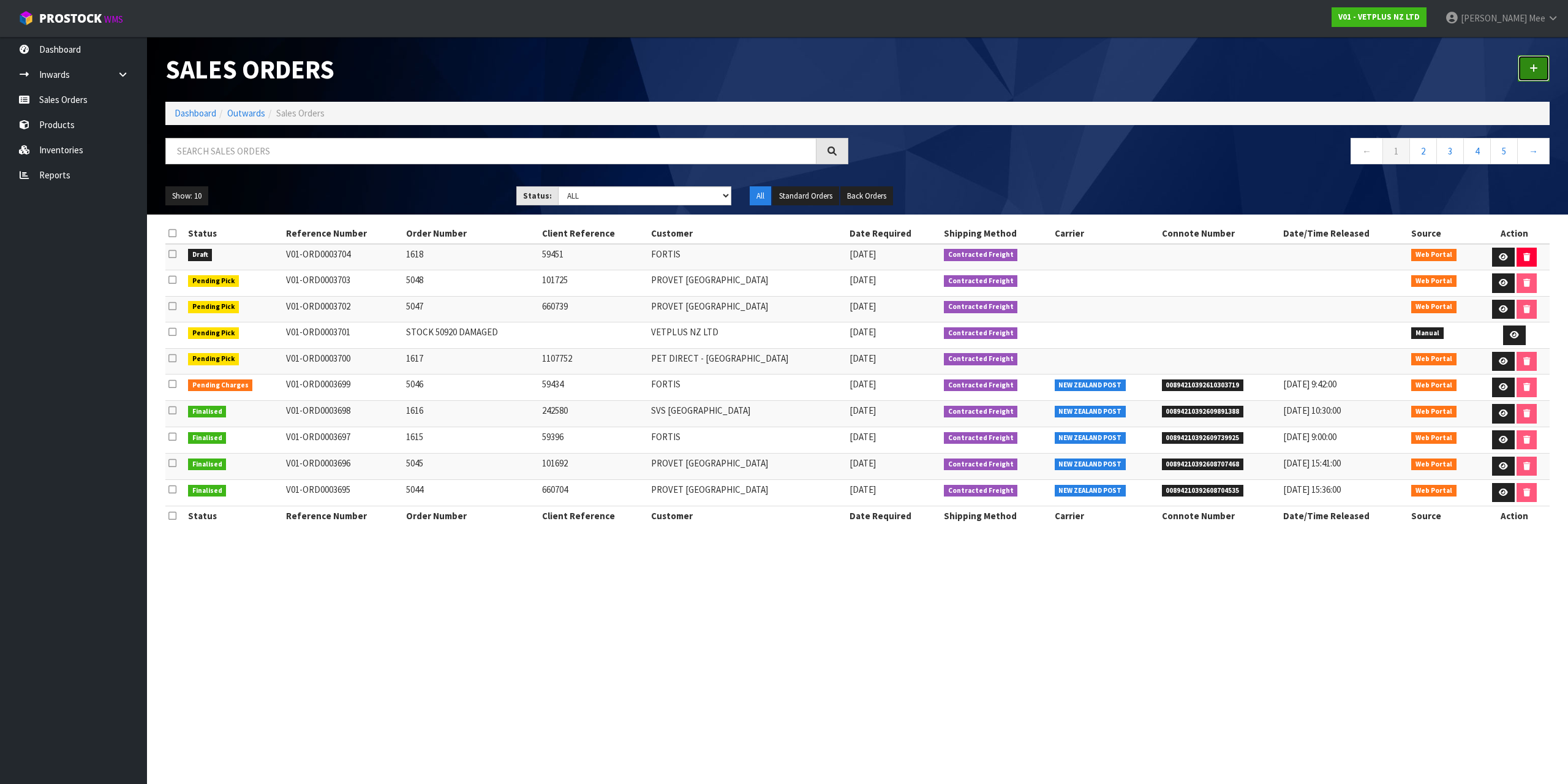
click at [1525, 66] on link at bounding box center [1533, 68] width 32 height 26
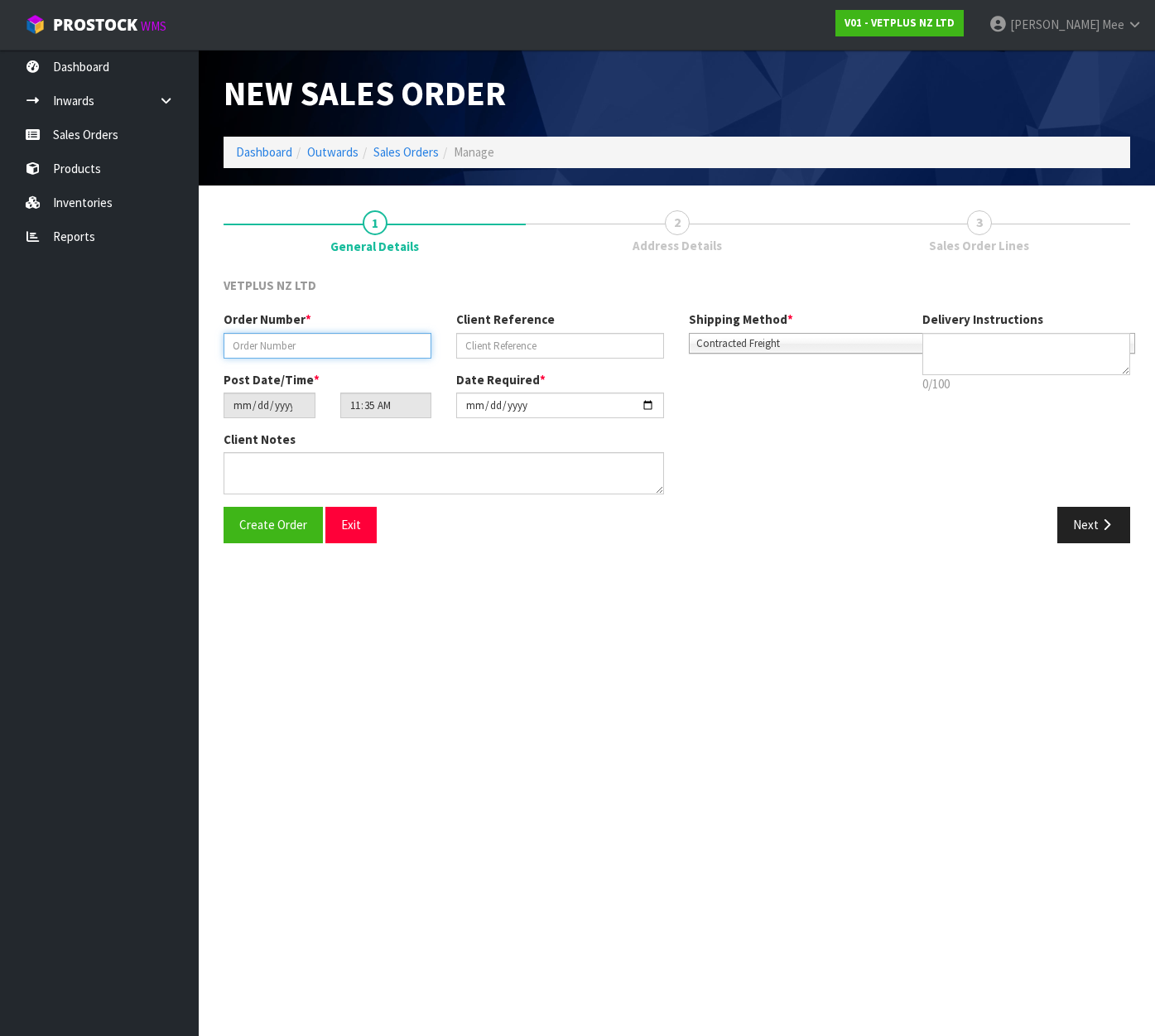
click at [412, 336] on input "text" at bounding box center [328, 346] width 208 height 26
type input "5049"
click at [568, 349] on input "text" at bounding box center [560, 346] width 208 height 26
type input "242654"
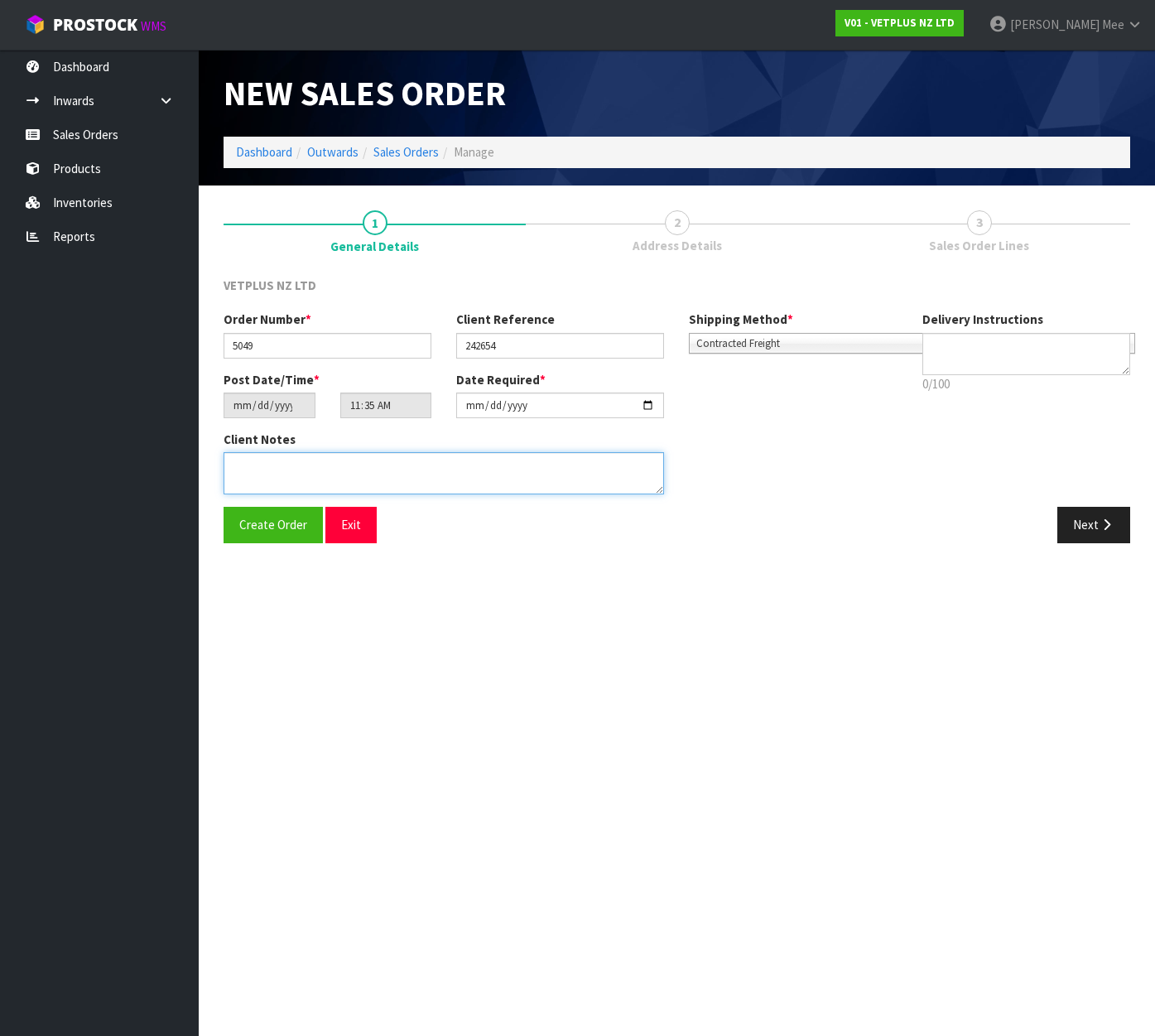
drag, startPoint x: 297, startPoint y: 466, endPoint x: 314, endPoint y: 470, distance: 17.5
click at [297, 466] on textarea at bounding box center [444, 473] width 440 height 42
paste textarea "BACK ORDERS:50125 APRYLIC 500ML X 450809 CYSTAID CAPSULES 180 (6 X 30CAPS) X 7E…"
click at [300, 460] on textarea at bounding box center [444, 473] width 440 height 42
click at [348, 475] on textarea at bounding box center [444, 473] width 440 height 42
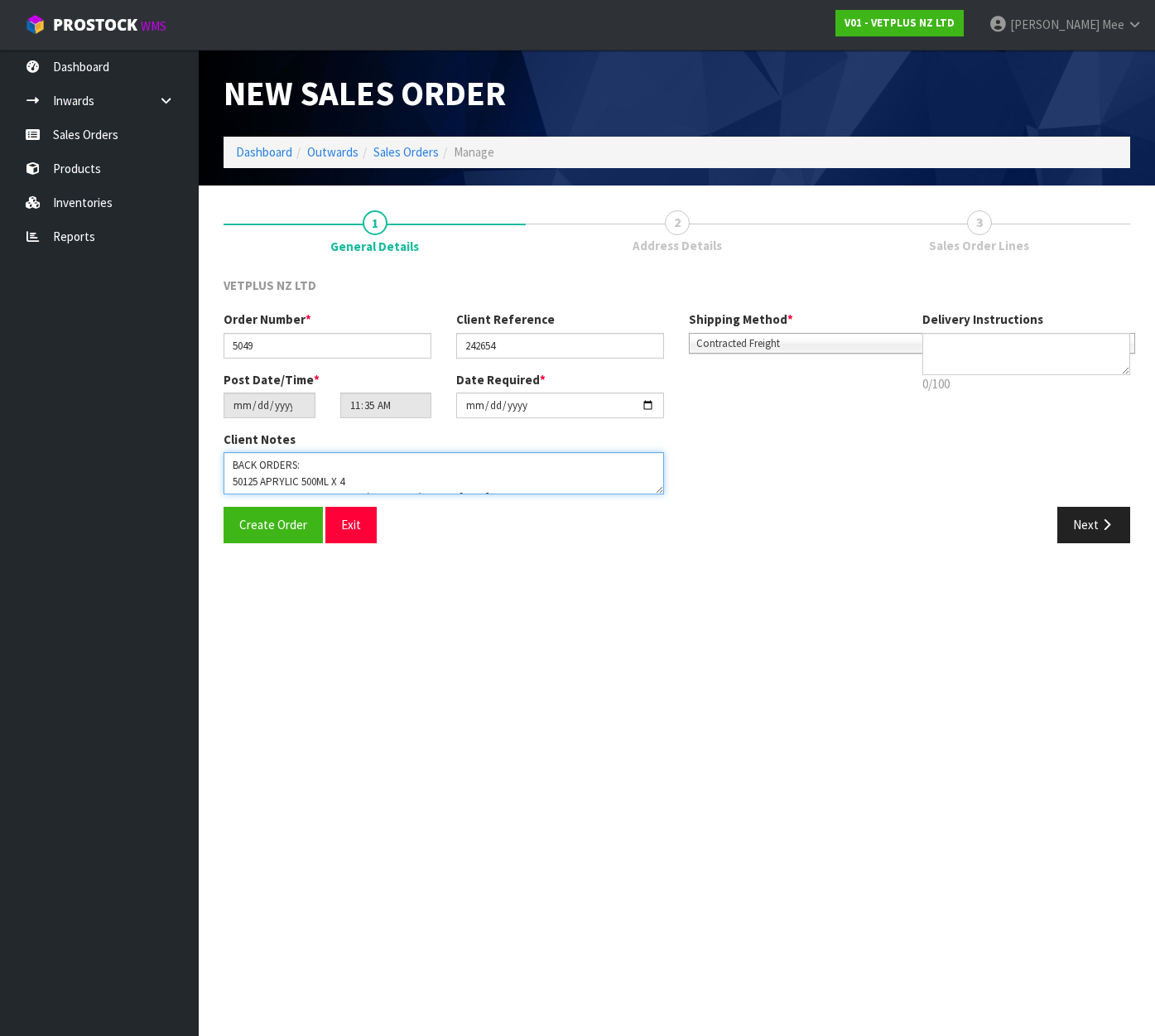
scroll to position [12, 0]
click at [441, 483] on textarea at bounding box center [444, 473] width 440 height 42
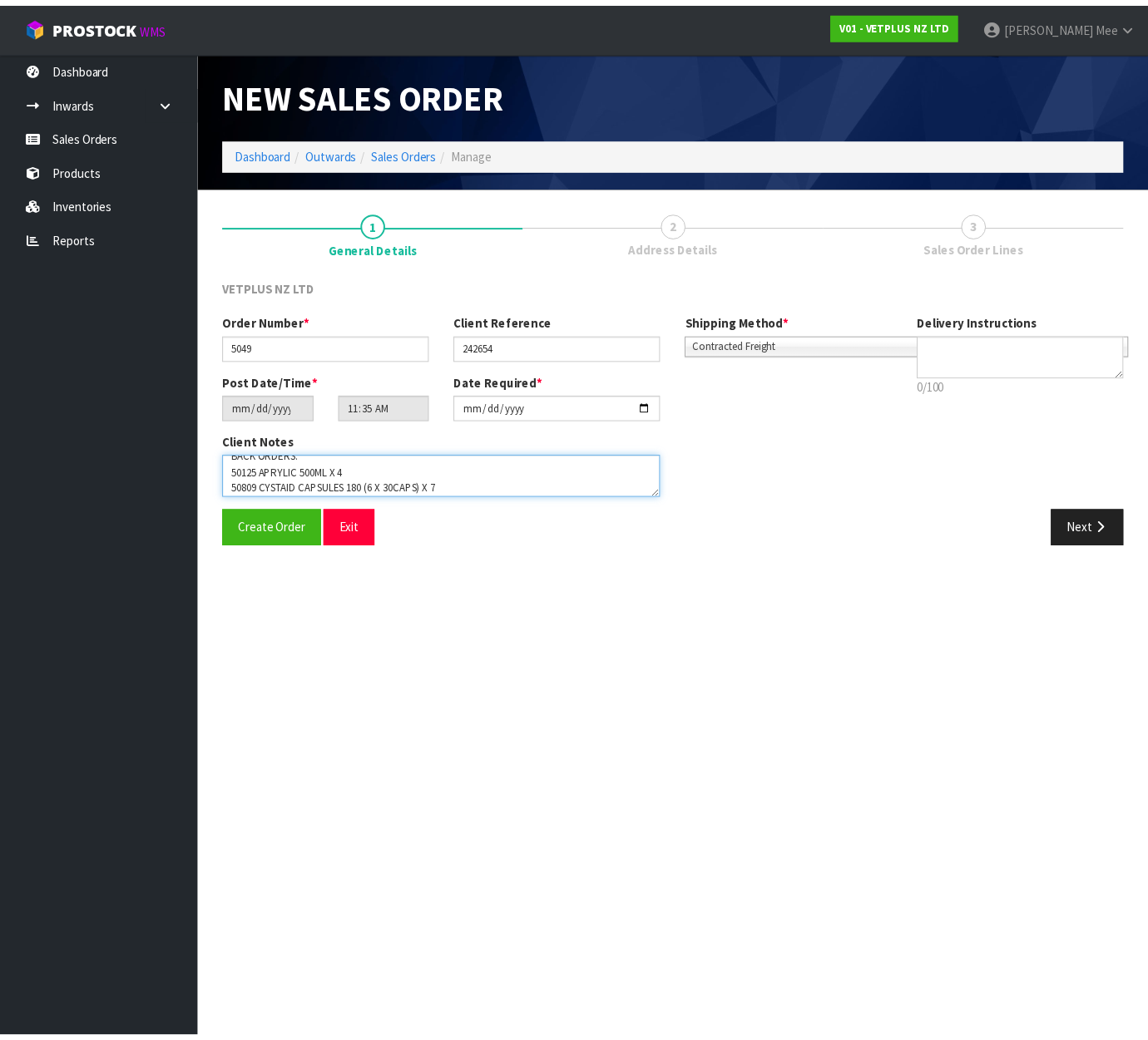
scroll to position [28, 0]
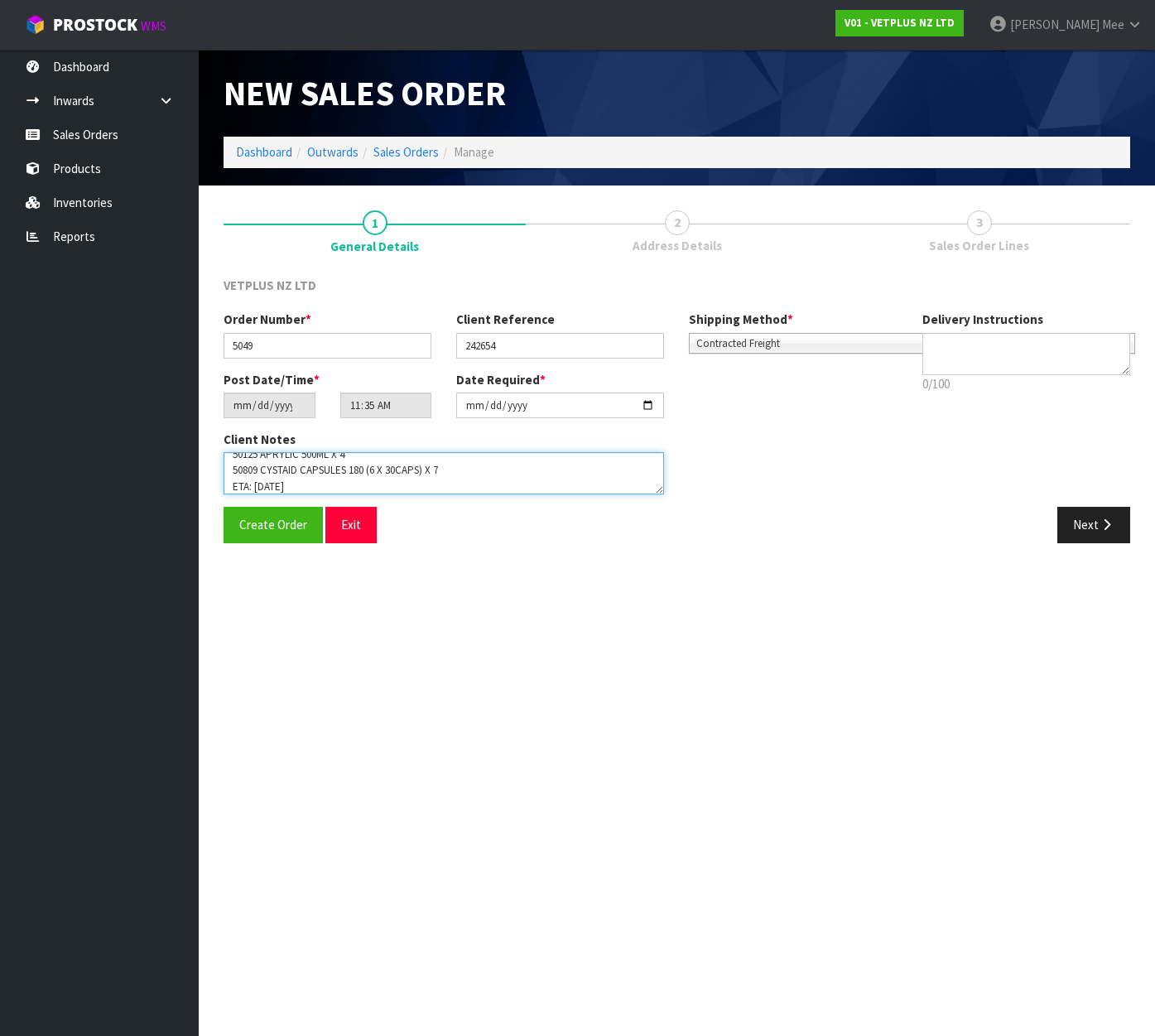
type textarea "BACK ORDERS: 50125 APRYLIC 500ML X 4 50809 CYSTAID CAPSULES 180 (6 X 30CAPS) X …"
click at [1126, 512] on button "Next" at bounding box center [1094, 524] width 72 height 36
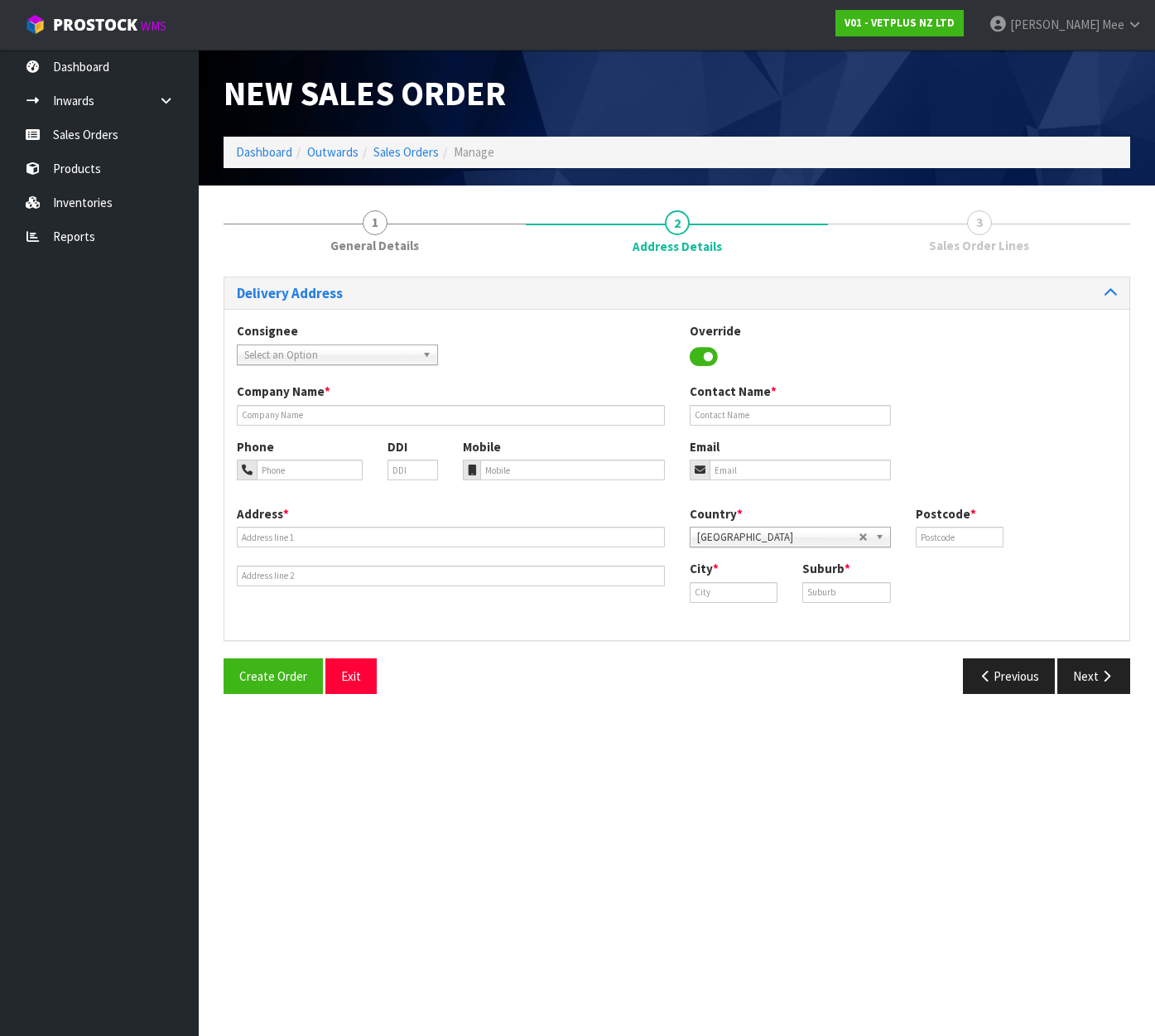
click at [328, 352] on span "Select an Option" at bounding box center [329, 355] width 172 height 20
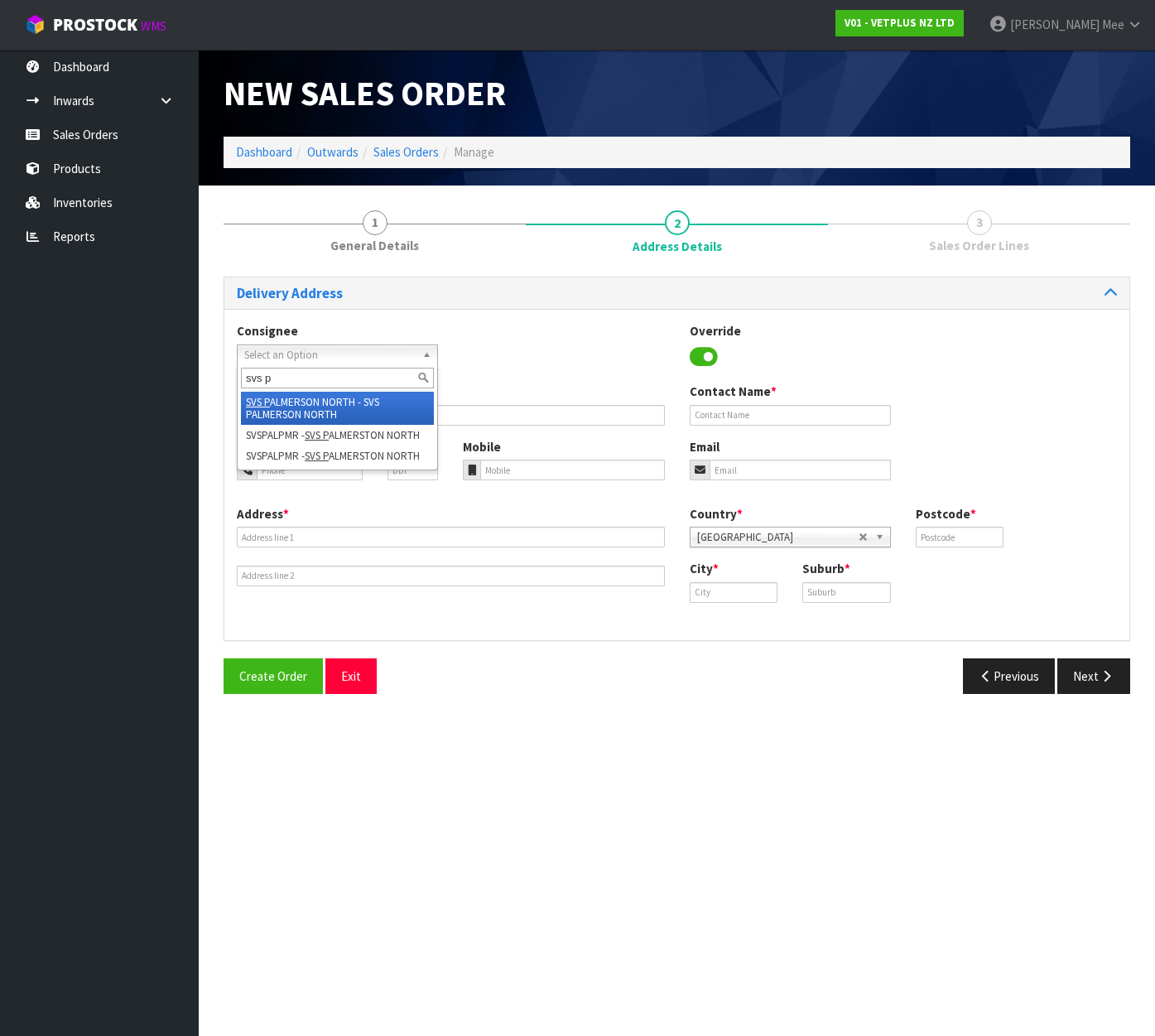
type input "svs p"
click at [372, 392] on li "SVS P ALMERSON NORTH - SVS PALMERSON NORTH" at bounding box center [338, 408] width 193 height 33
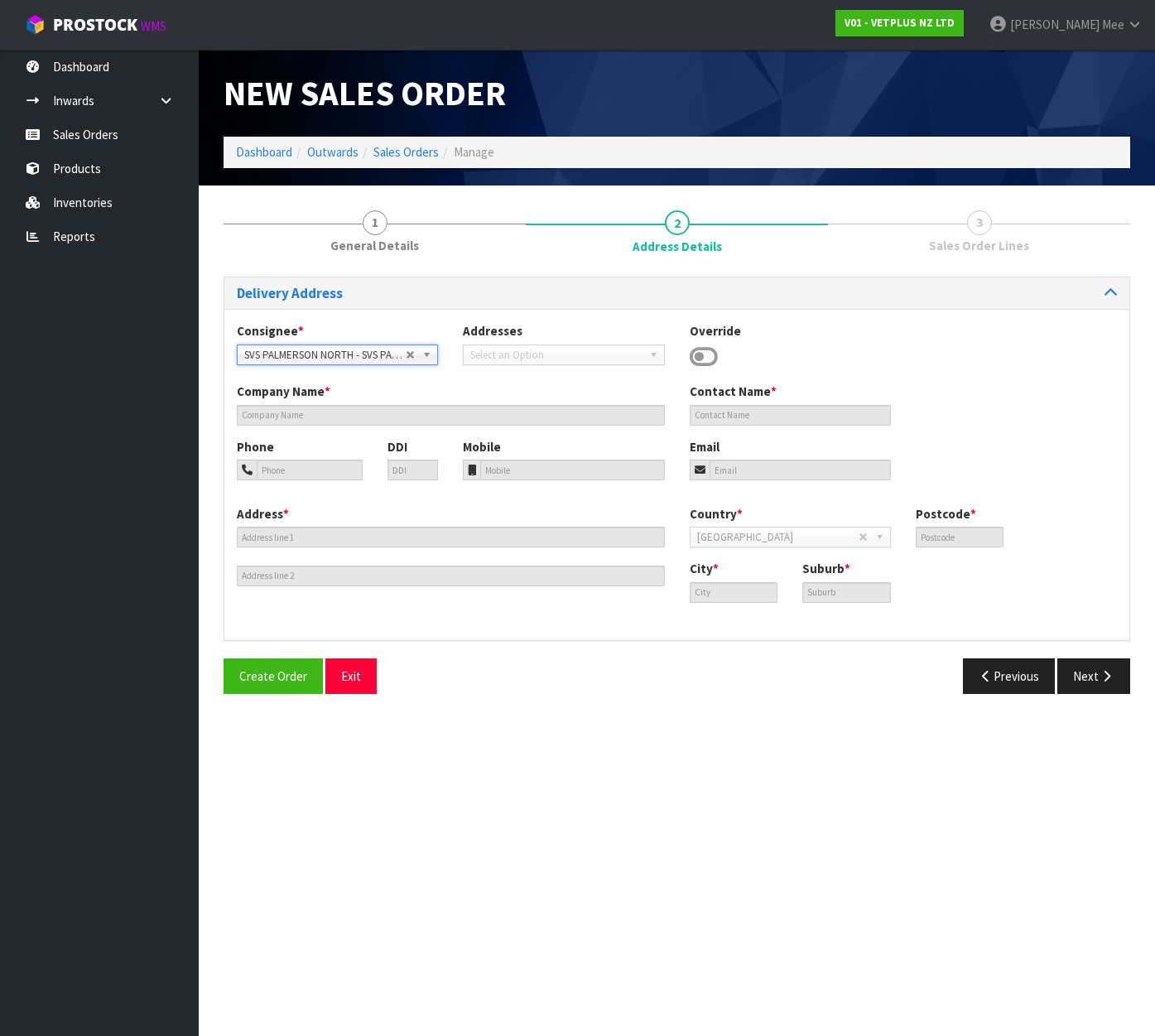
type input "SVS PALMERSON NORTH"
type input "[STREET_ADDRESS][PERSON_NAME]"
type input "4414"
type input "[GEOGRAPHIC_DATA]"
type input "[PERSON_NAME]"
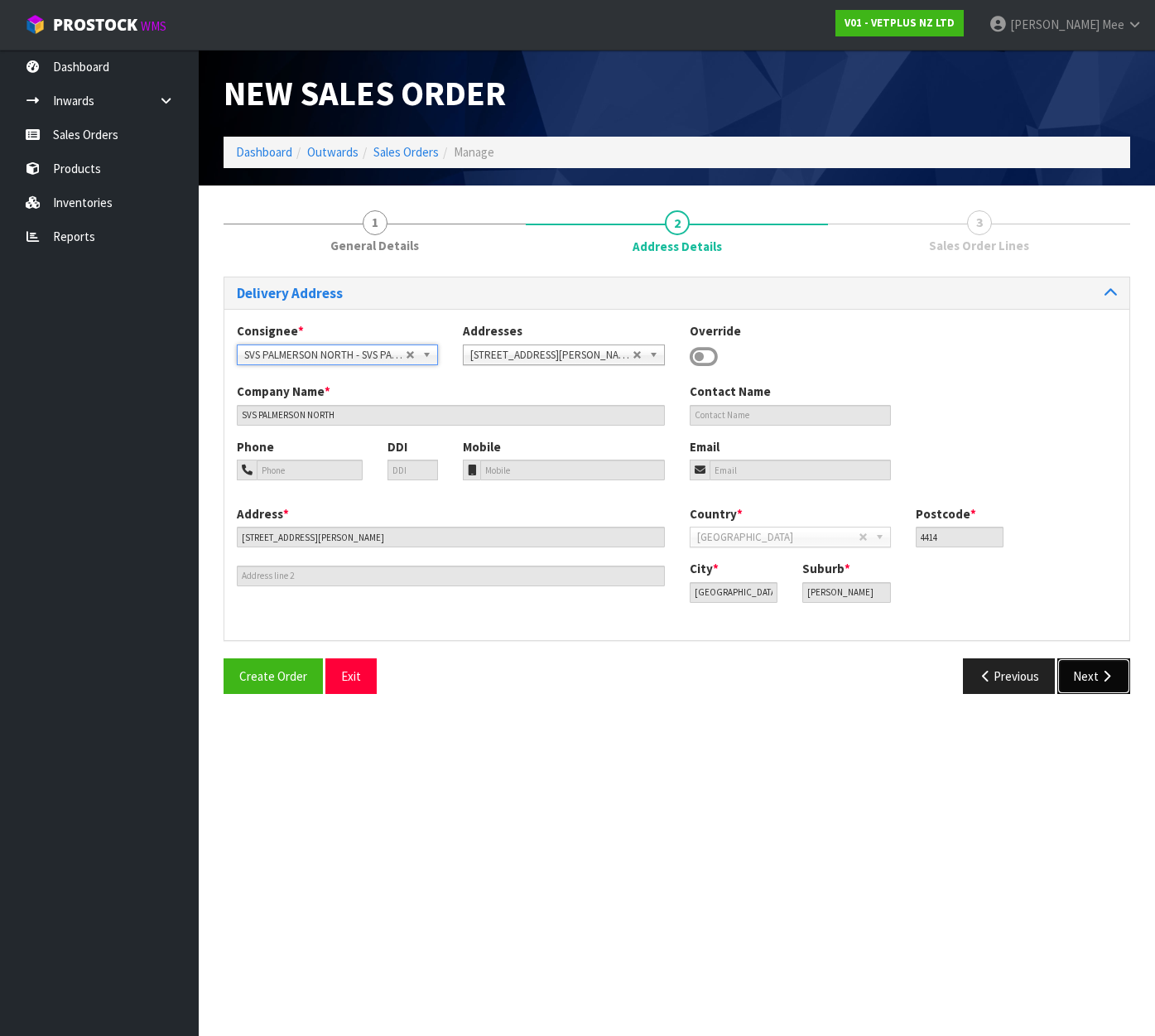
click at [1100, 672] on icon "button" at bounding box center [1106, 676] width 16 height 13
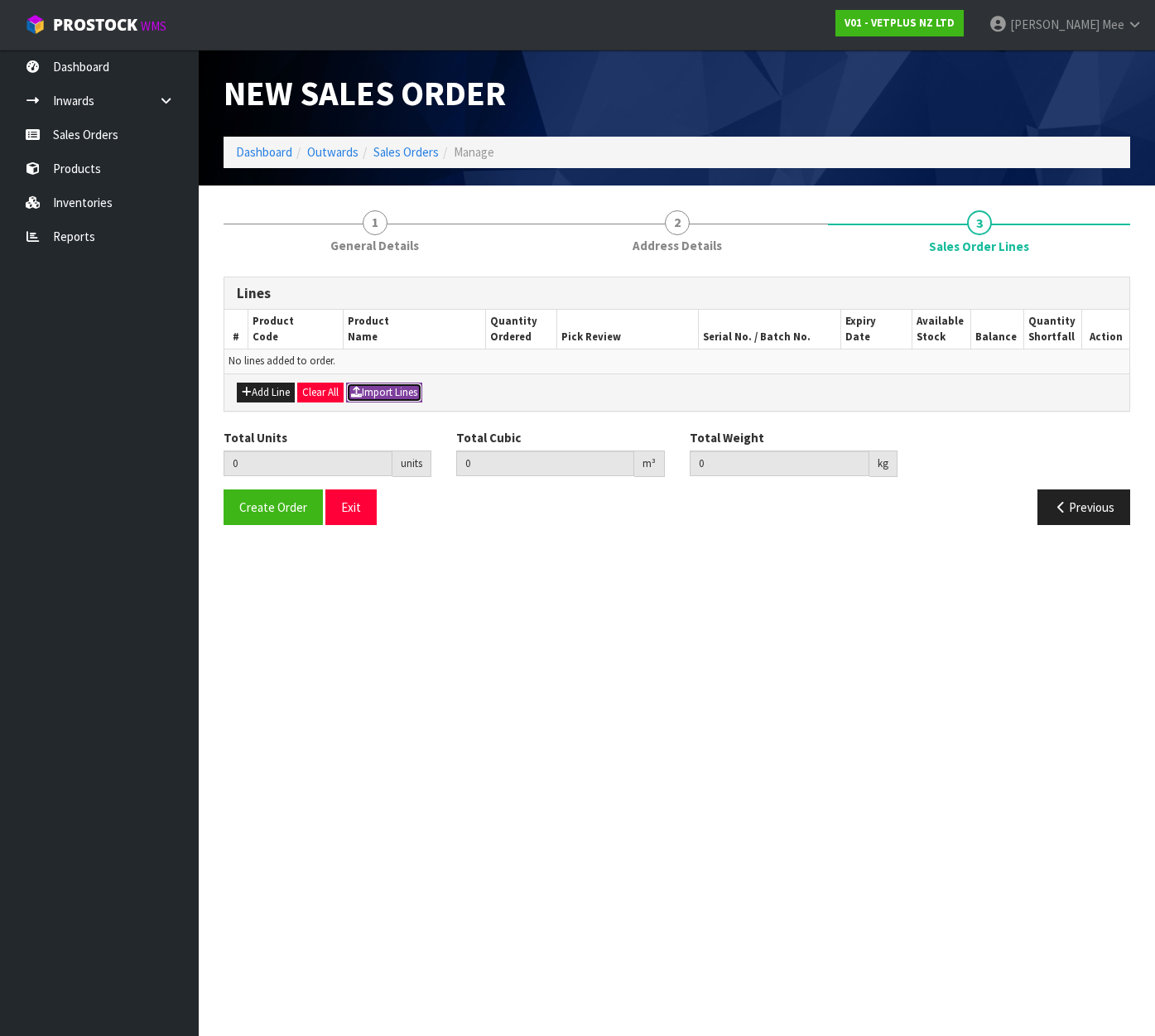
click at [409, 395] on button "Import Lines" at bounding box center [383, 393] width 76 height 20
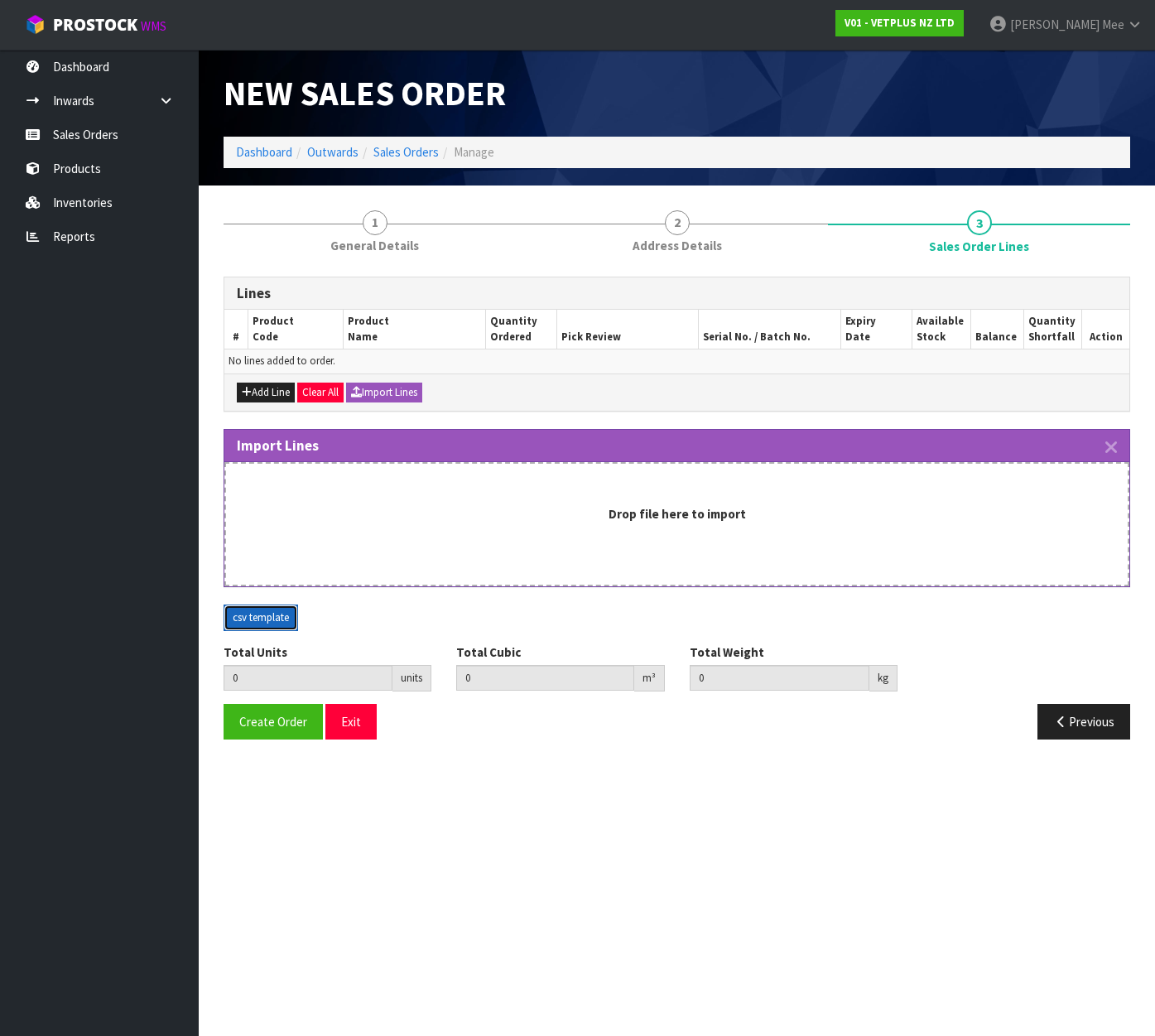
click at [272, 620] on button "csv template" at bounding box center [261, 618] width 74 height 27
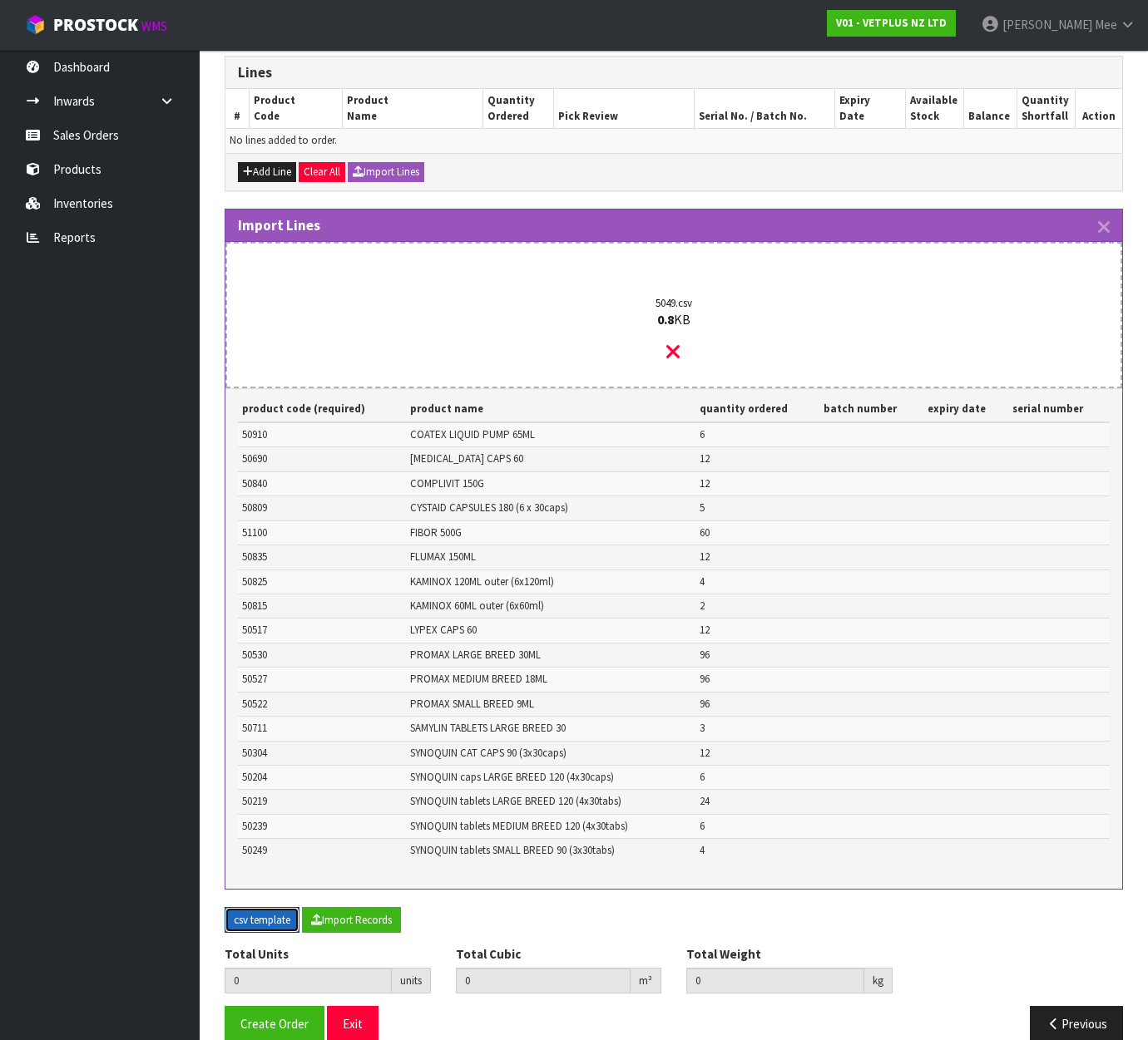
scroll to position [250, 0]
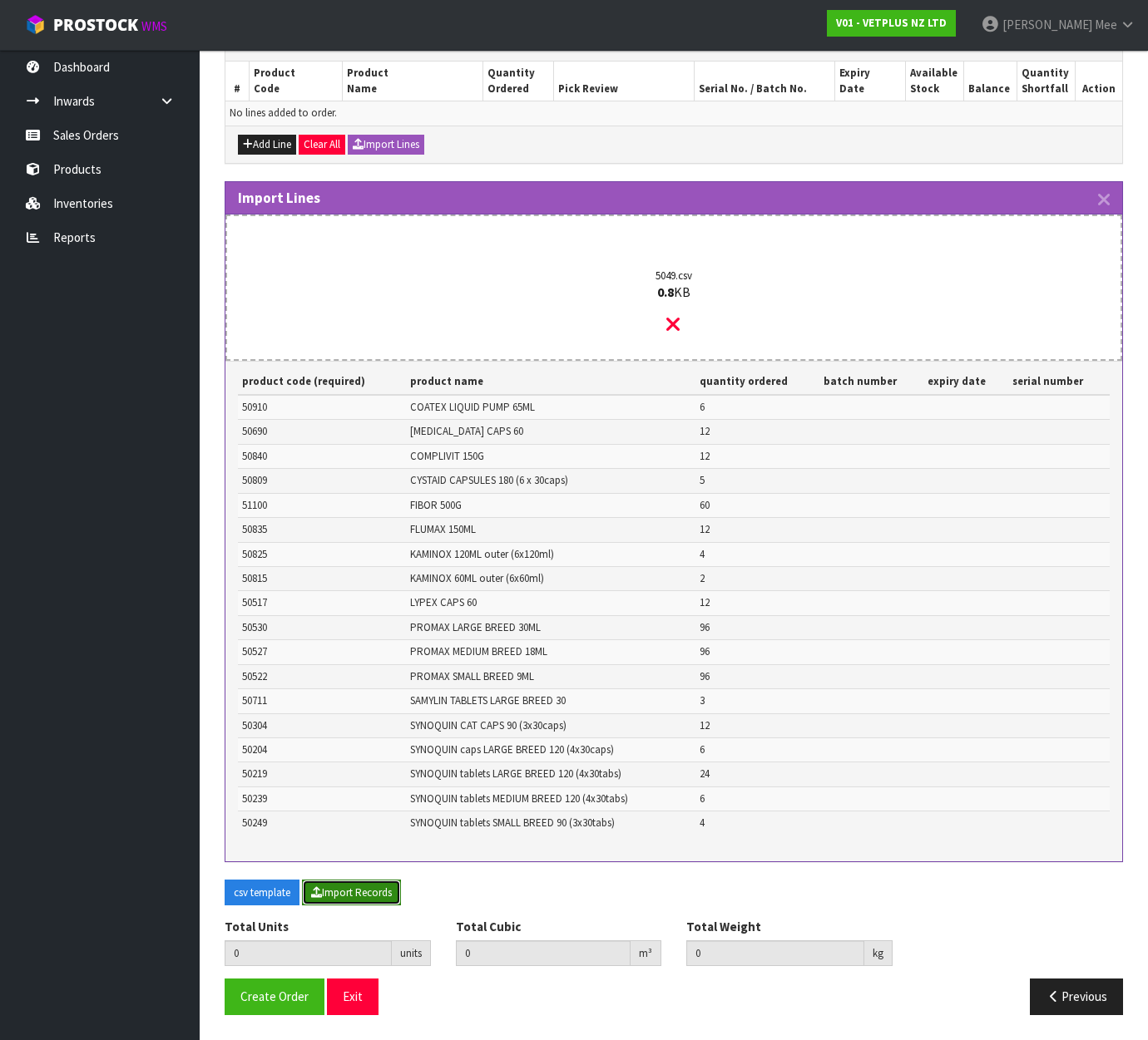
click at [346, 898] on button "Import Records" at bounding box center [351, 893] width 99 height 27
type input "468"
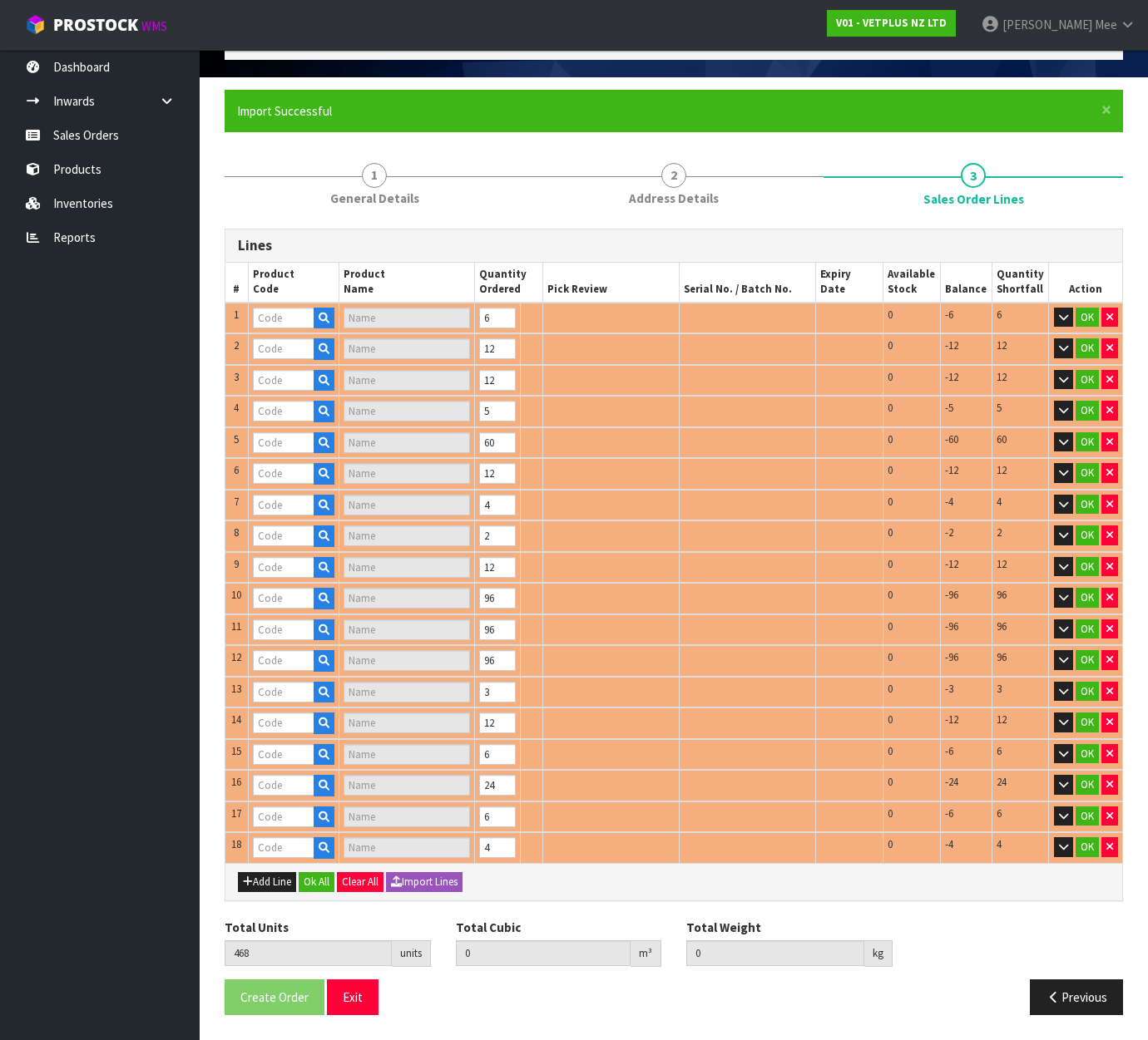
scroll to position [109, 0]
type input "50910"
type input "COATEX LIQUID PUMP 65ML"
type input "50517"
type input "LYPEX"
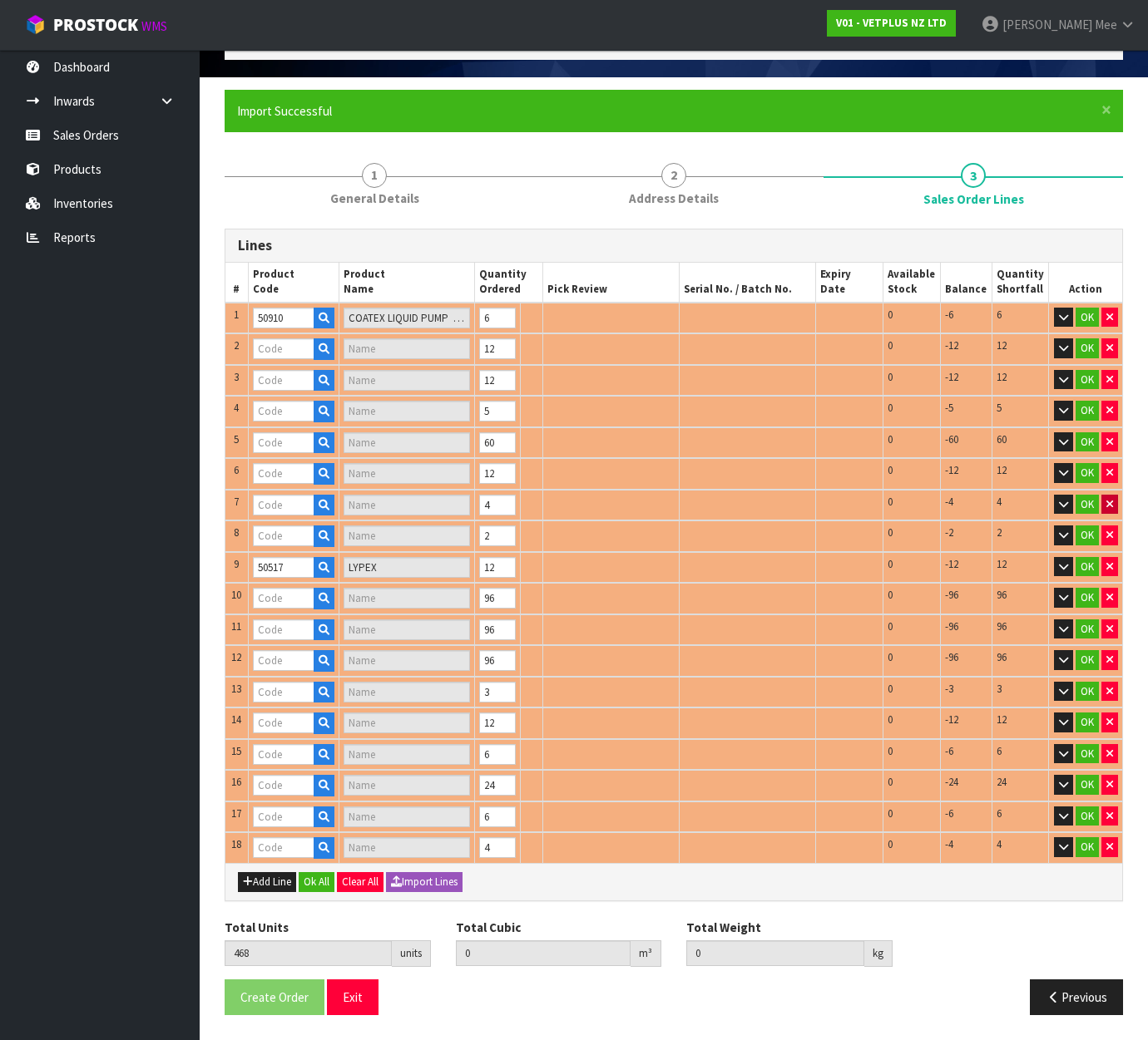
type input "50690"
type input "[MEDICAL_DATA]"
type input "50840"
type input "COMPLIVIT - 150G"
type input "50835"
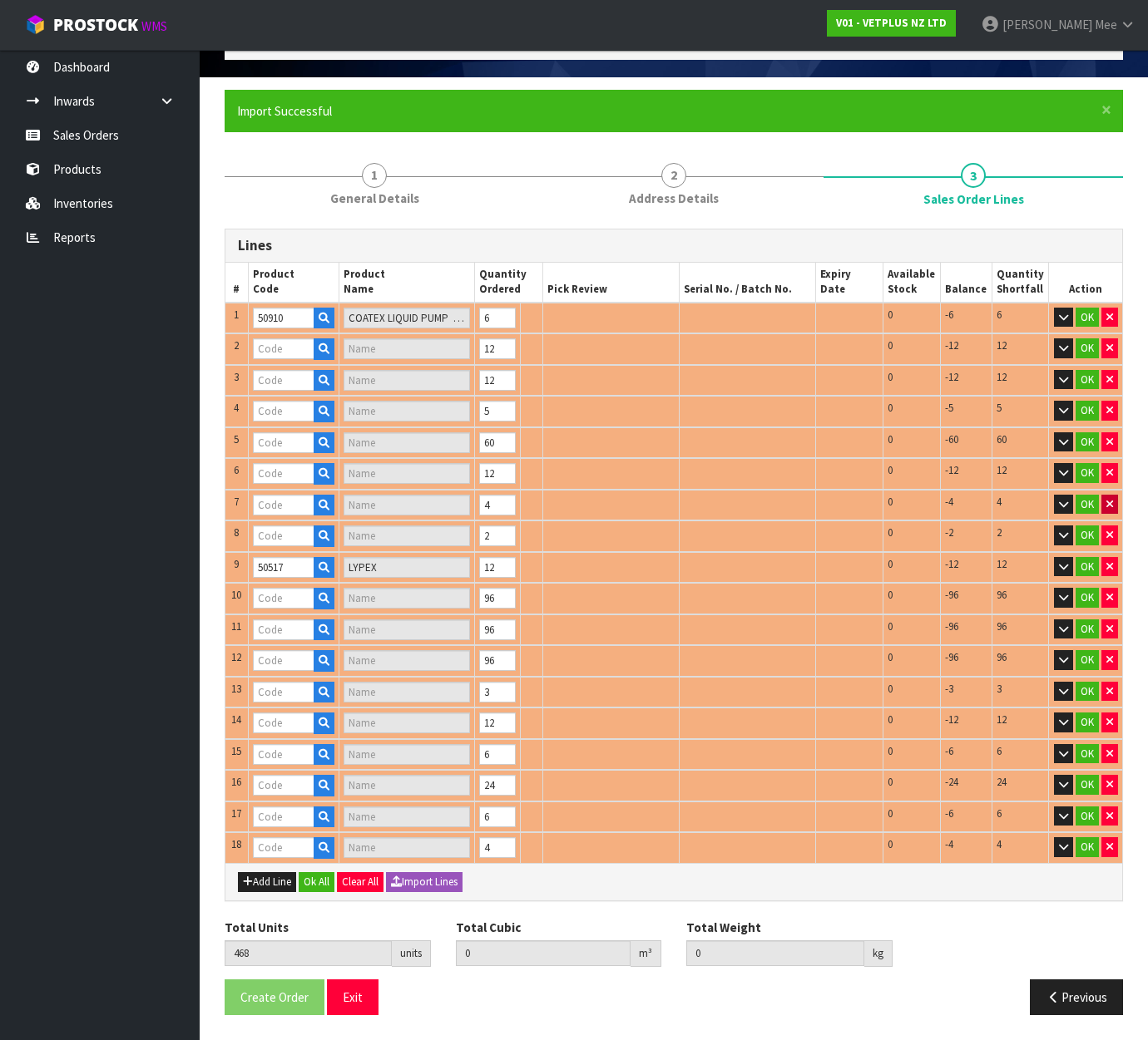
type input "FLUMAX - 150ML"
type input "50530"
type input "PROMAX - 30ML"
type input "51100"
type input "FIBOR - 500G"
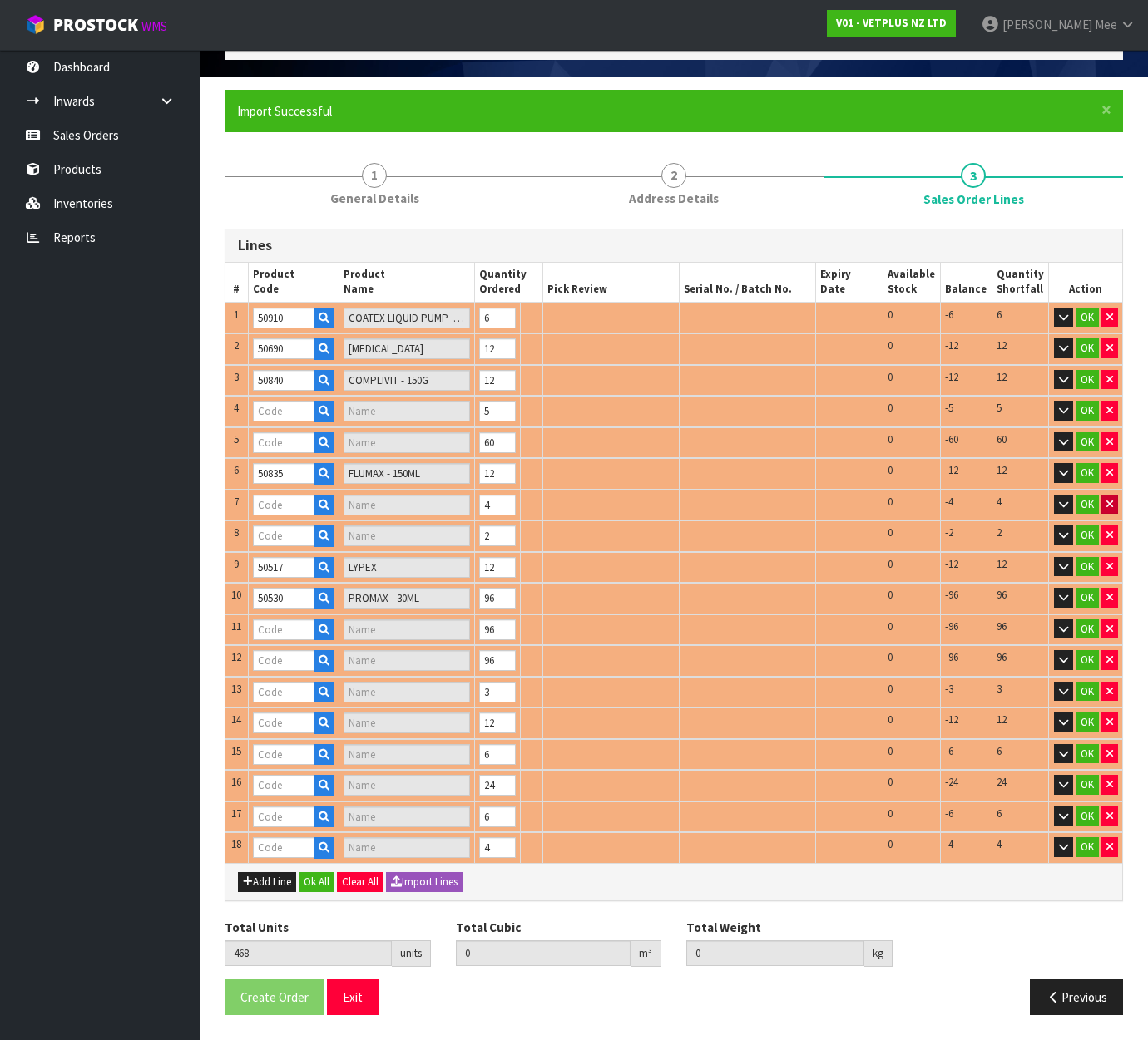
type input "50815"
type input "KAMINOX - 60ML (6 X 60ML)"
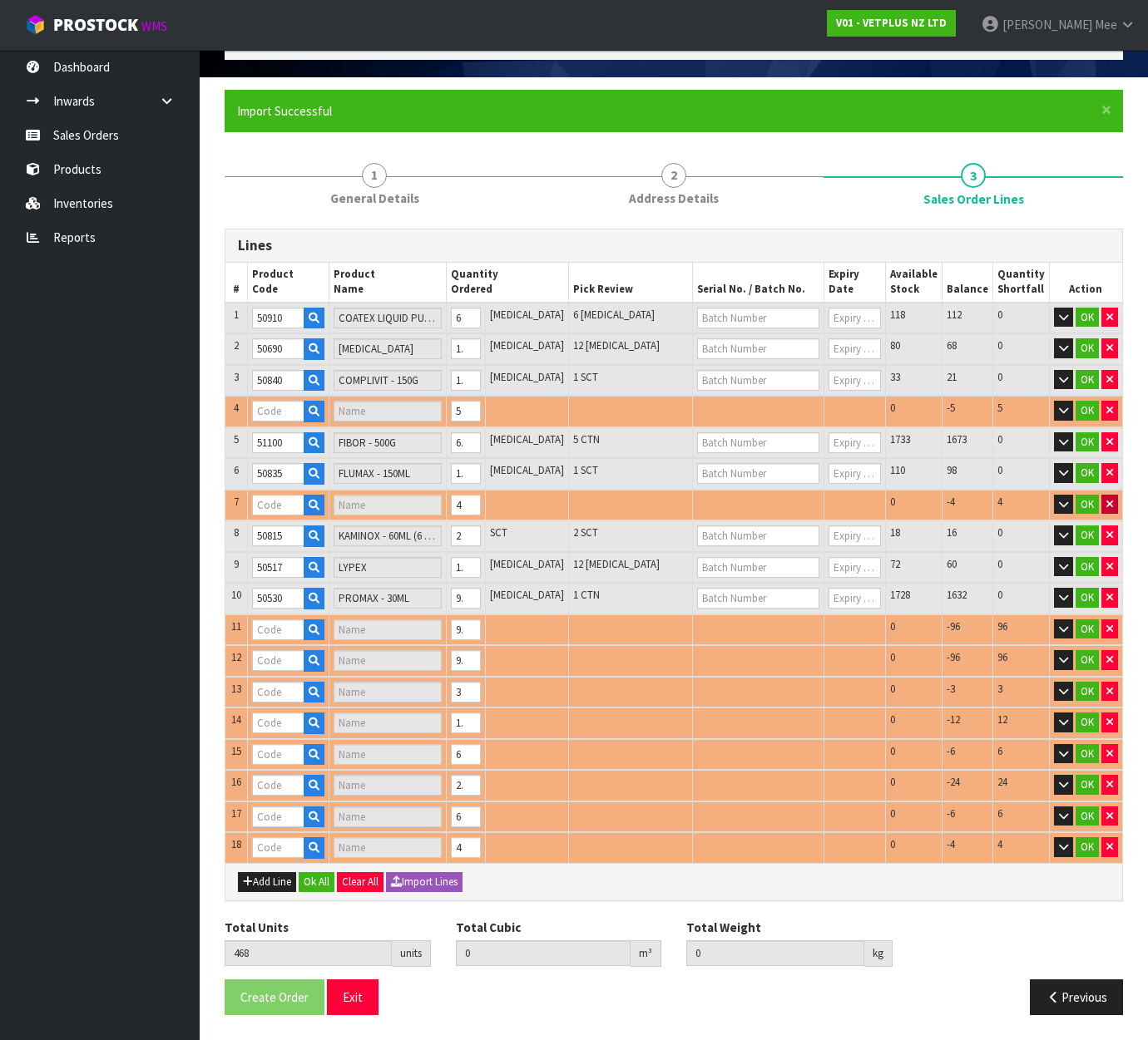
type input "50809"
type input "CYSTAID CAPS 180'S"
type input "50825"
type input "KAMINOX - 120ML (6 X 120ML)"
type input "50527"
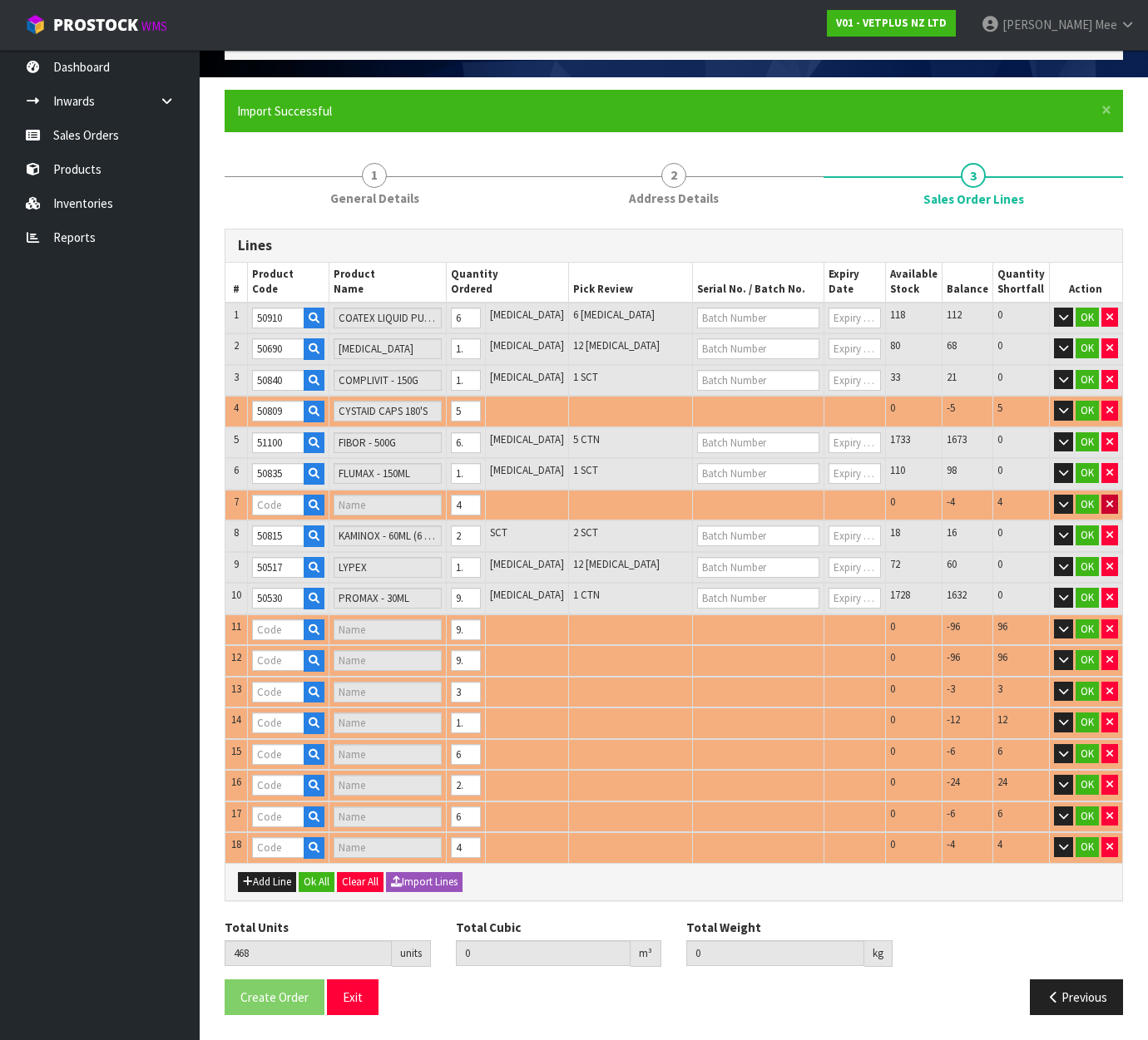
type input "PROMAX - 18ML"
type input "50522"
type input "PROMAX - 9ML"
type input "50711"
type input "SAMYLIN LARGE BREED - 30 TABS"
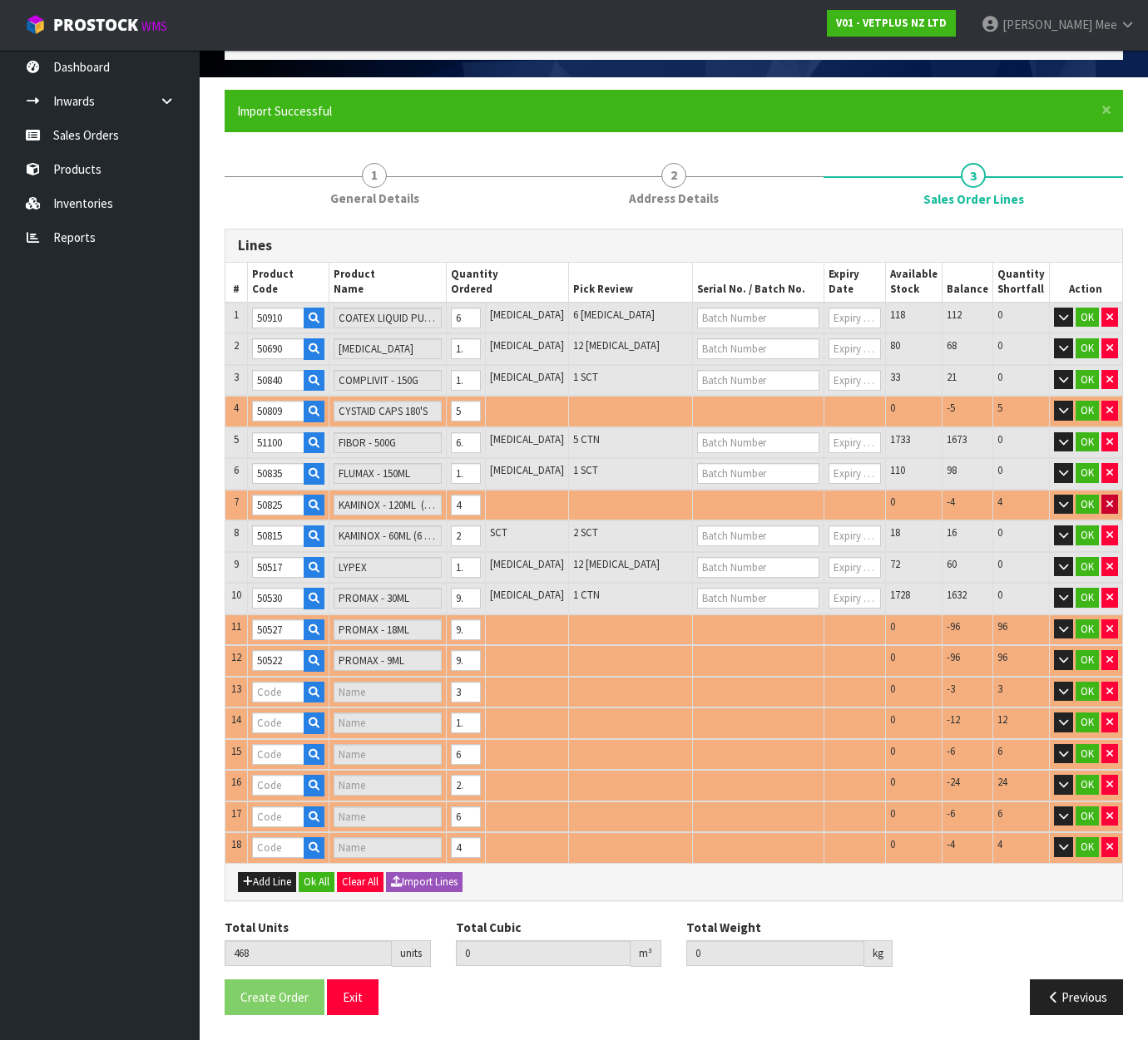
type input "50304"
type input "SYNOQUIN EFA CAT - (3X30) 90 CAPS"
type input "50204"
type input "SYNOQUIN EFA LARGE BREED - 120 CAPS"
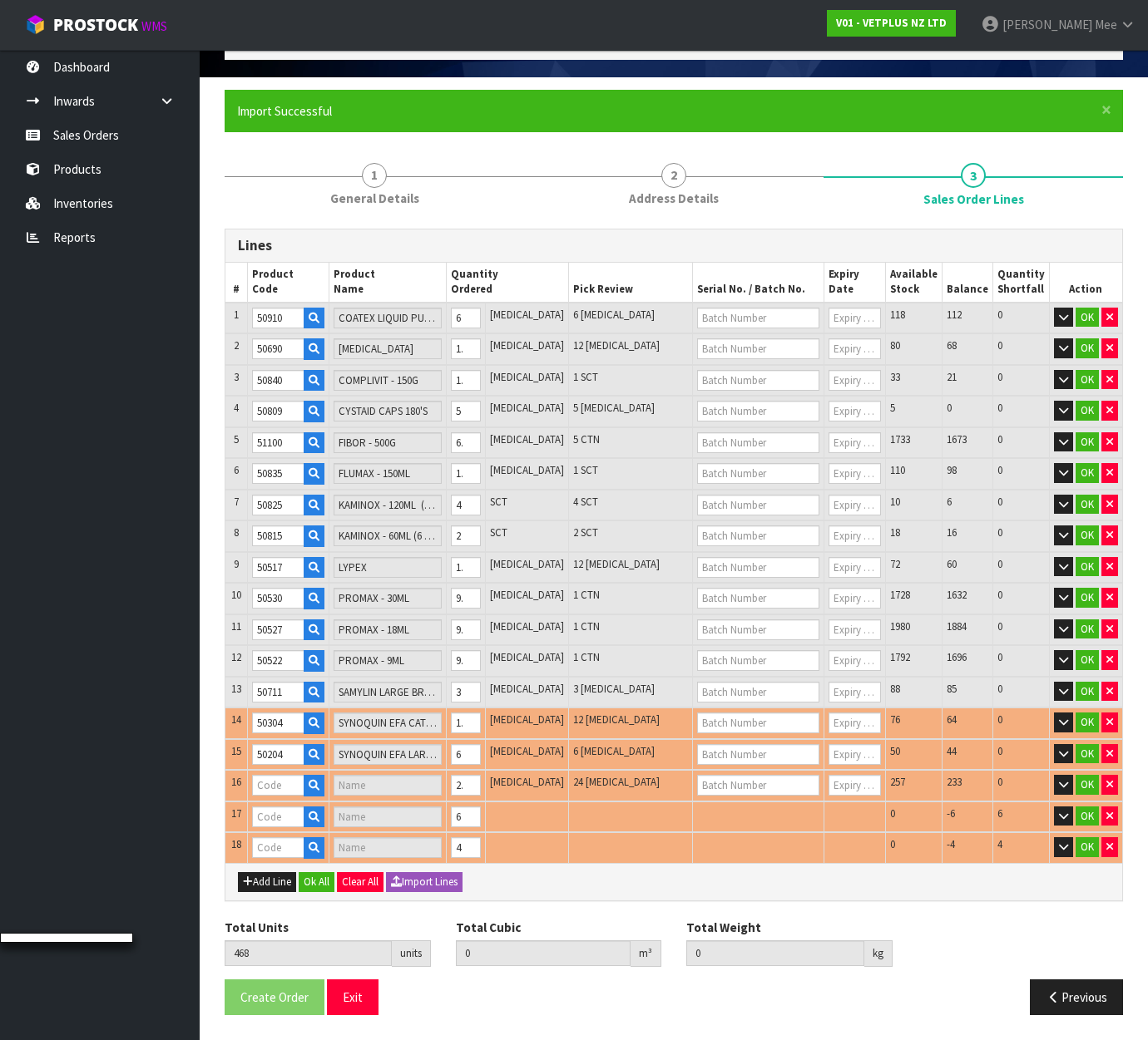
type input "50219"
type input "SYNOQUIN EFA LARGE BREED - 120 TABS"
type input "50239"
type input "SYNOQUIN EFA MEDIUM BREED - 120 TABS"
type input "0.406995"
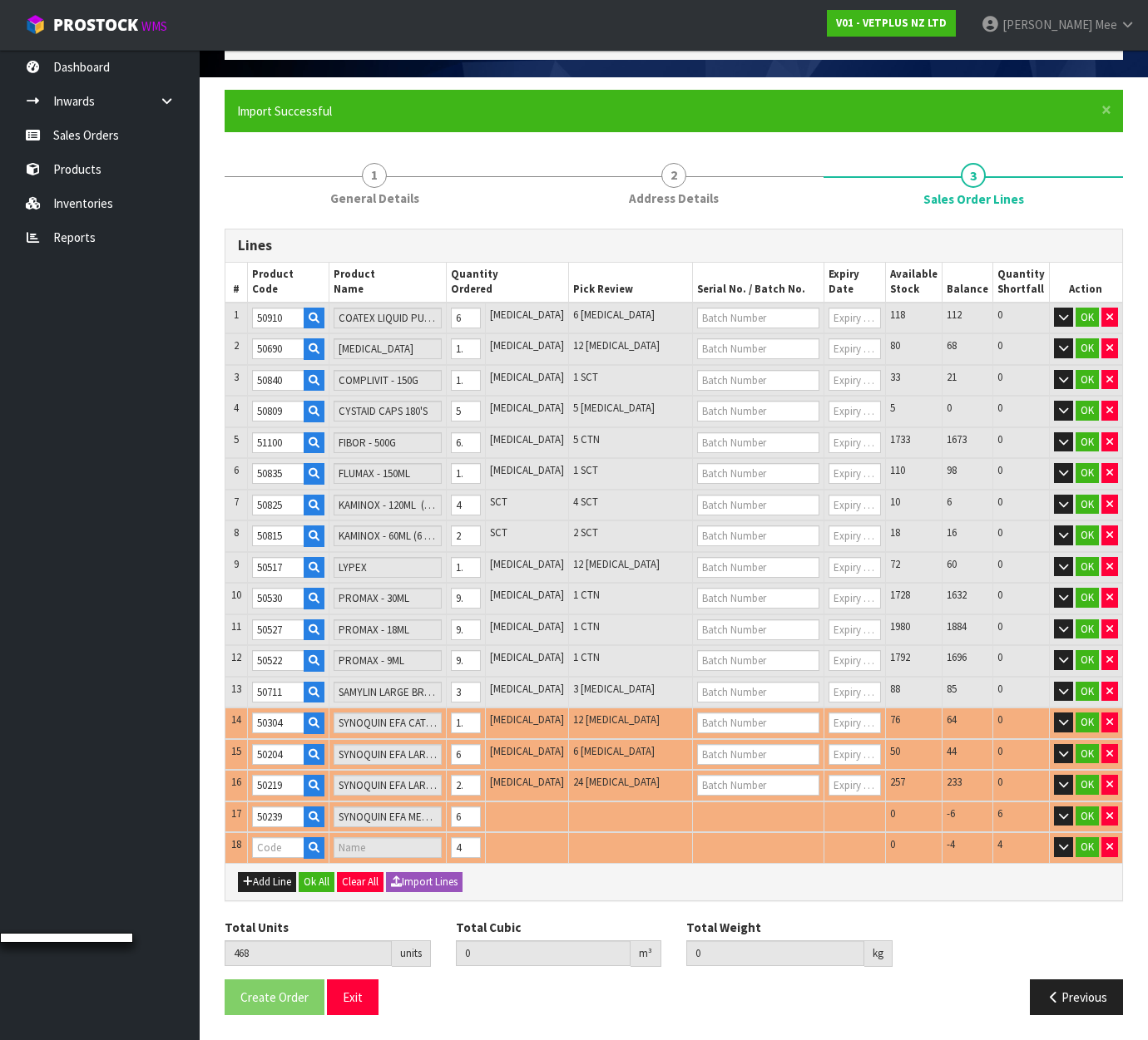
type input "87.376"
type input "50249"
type input "SYNOQUIN EFA SMALL BREED - 90 TABS"
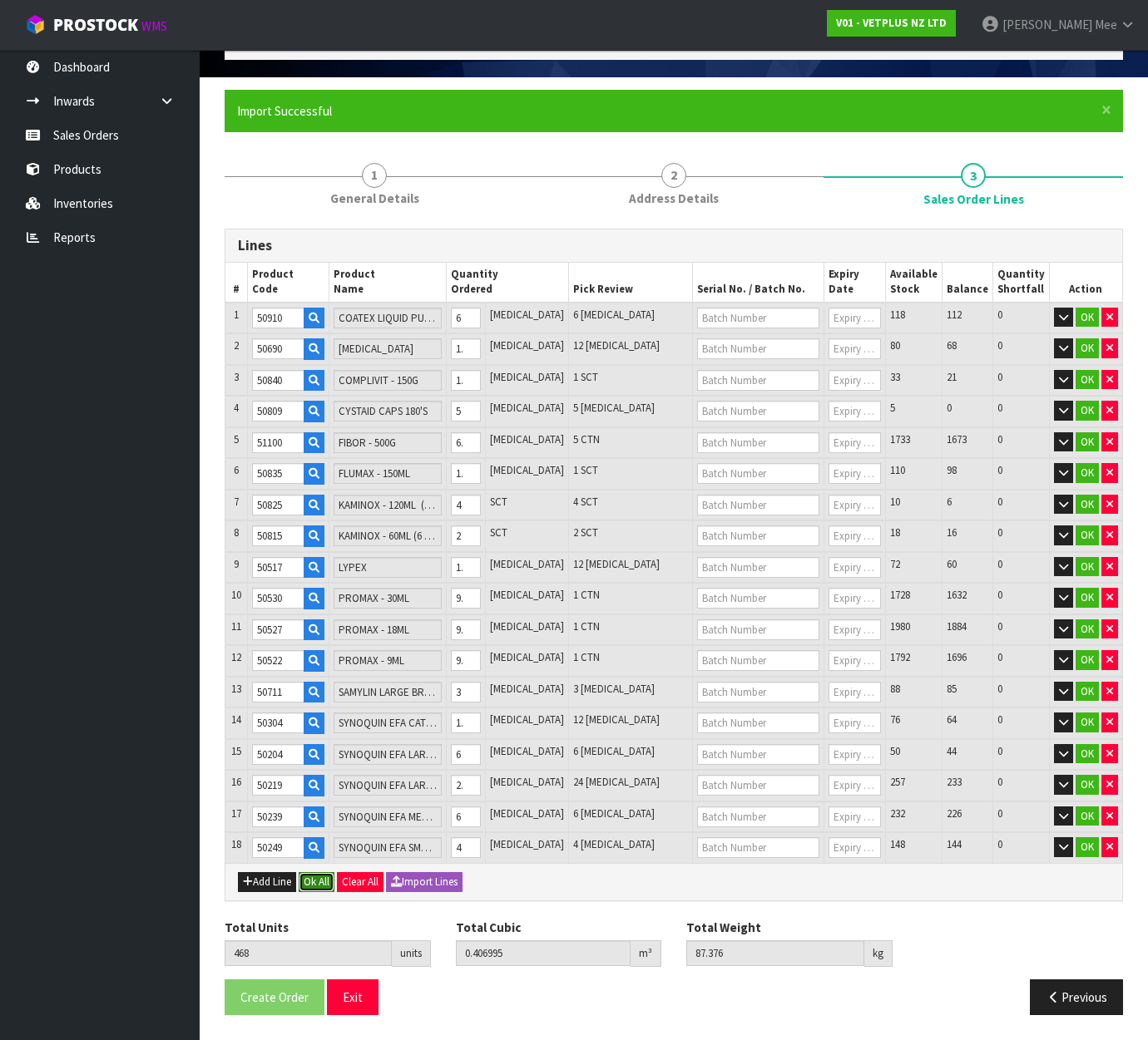
click at [320, 884] on button "Ok All" at bounding box center [316, 882] width 36 height 20
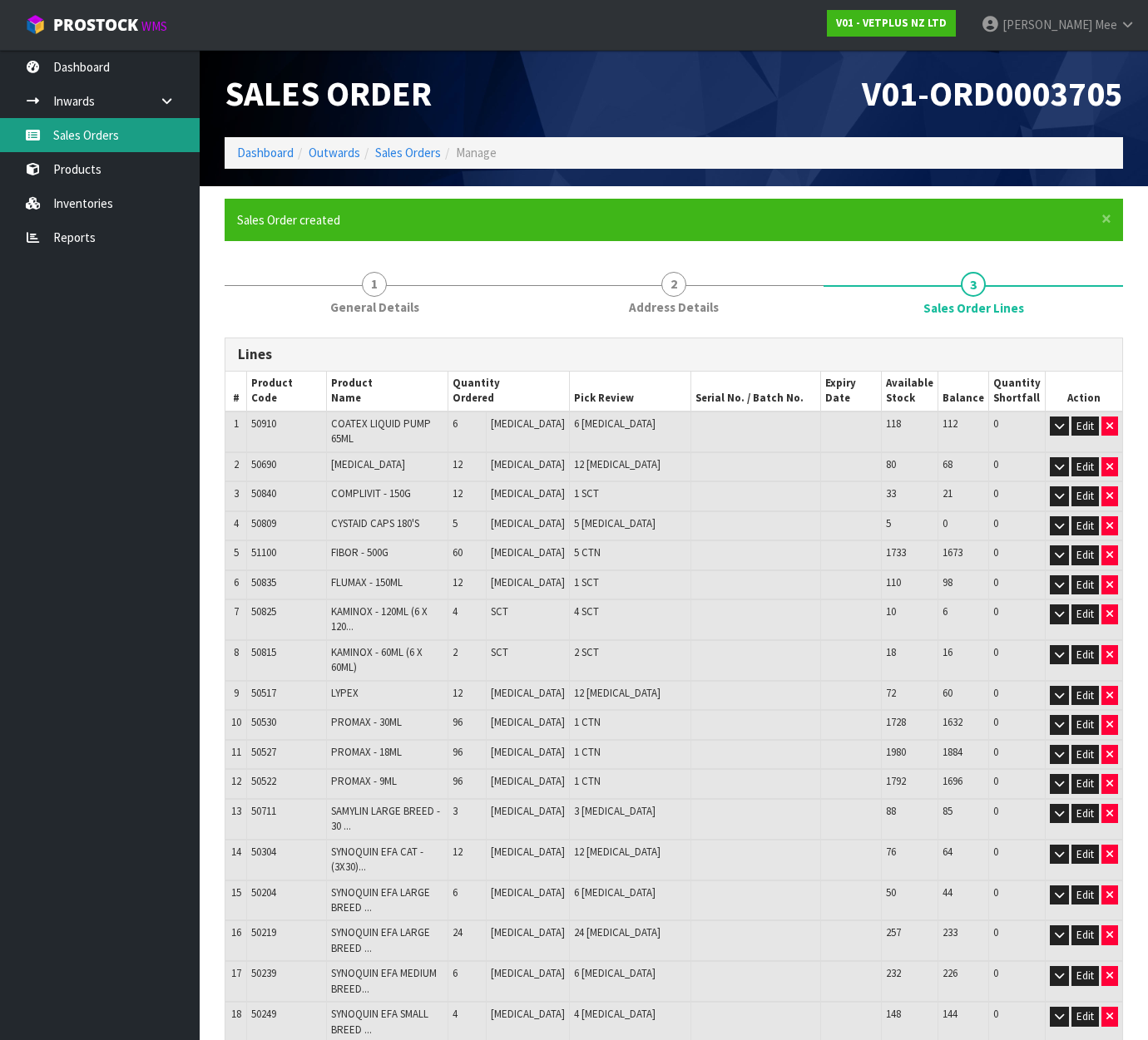
click at [98, 133] on link "Sales Orders" at bounding box center [100, 134] width 200 height 34
